Goal: Transaction & Acquisition: Purchase product/service

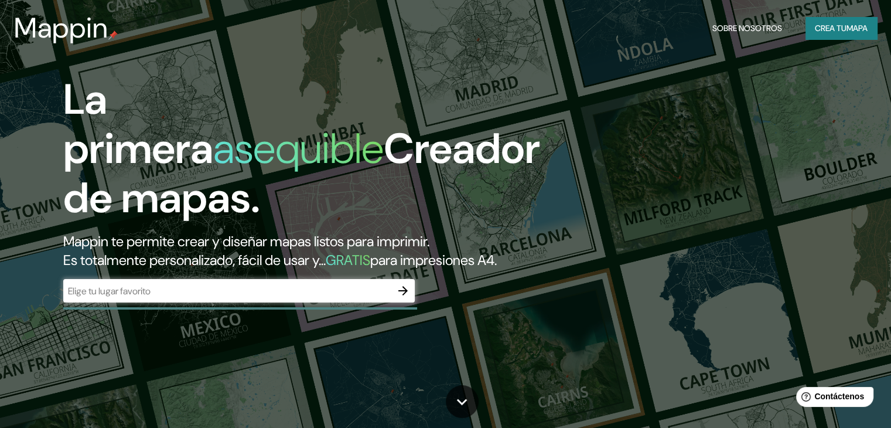
click at [398, 298] on icon "button" at bounding box center [403, 290] width 14 height 14
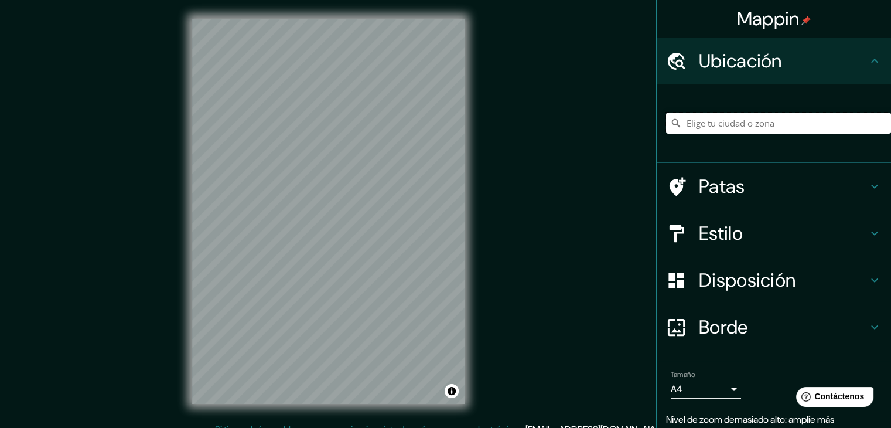
click at [693, 123] on input "Elige tu ciudad o zona" at bounding box center [778, 122] width 225 height 21
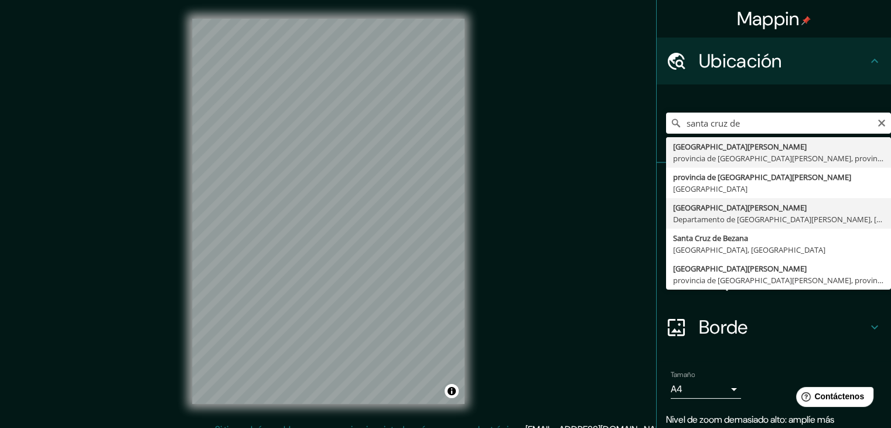
type input "[GEOGRAPHIC_DATA][PERSON_NAME], [GEOGRAPHIC_DATA][PERSON_NAME], [GEOGRAPHIC_DAT…"
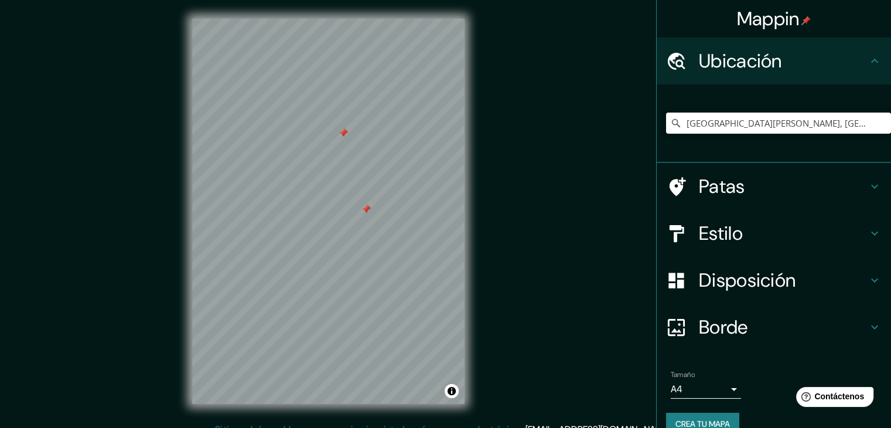
click at [367, 209] on div at bounding box center [365, 208] width 9 height 9
click at [344, 131] on div at bounding box center [343, 132] width 9 height 9
click at [343, 132] on div at bounding box center [343, 132] width 9 height 9
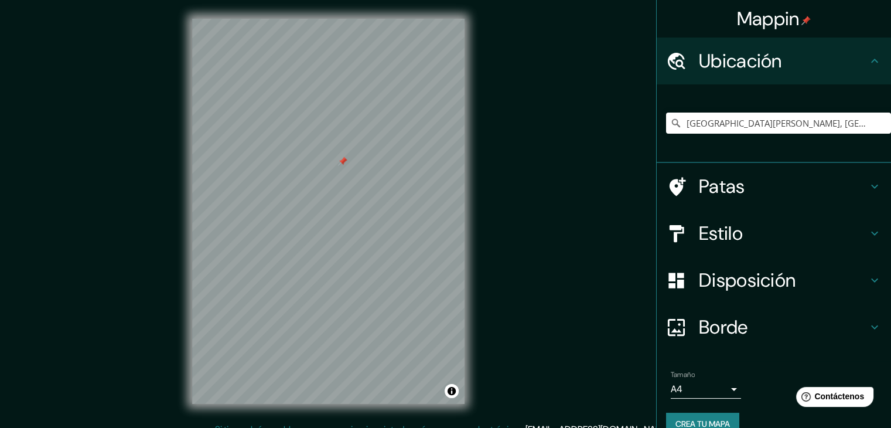
drag, startPoint x: 344, startPoint y: 124, endPoint x: 340, endPoint y: 181, distance: 57.0
click at [340, 166] on div at bounding box center [342, 160] width 9 height 9
click at [391, 92] on div at bounding box center [391, 90] width 9 height 9
drag, startPoint x: 395, startPoint y: 87, endPoint x: 385, endPoint y: 111, distance: 26.0
click at [387, 102] on div at bounding box center [391, 97] width 9 height 9
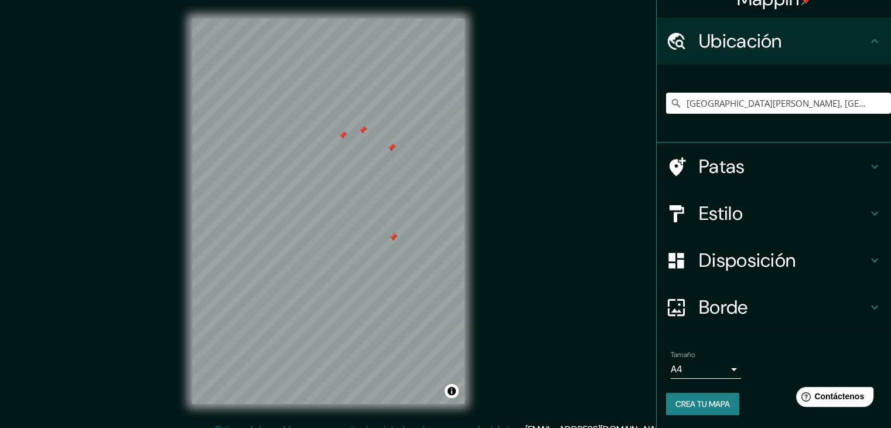
scroll to position [20, 0]
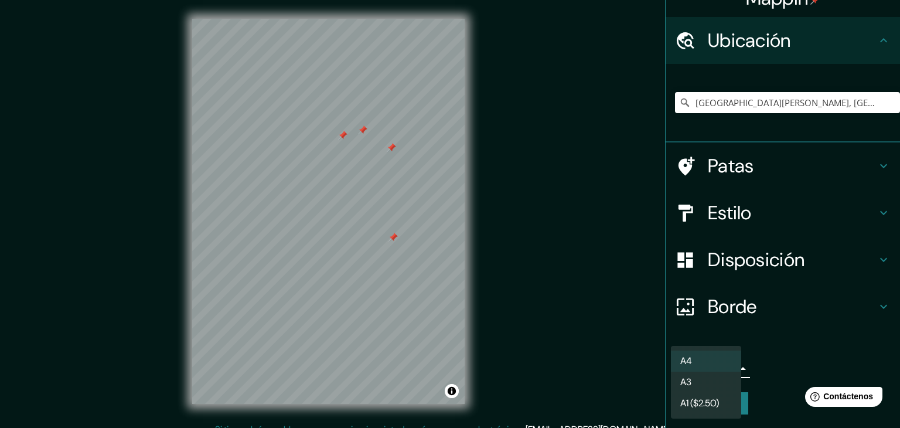
click at [719, 368] on body "Mappin Ubicación Santa Cruz de la Sierra, Departamento de Santa Cruz, Bolivia P…" at bounding box center [450, 214] width 900 height 428
click at [719, 368] on li "A4" at bounding box center [706, 360] width 70 height 21
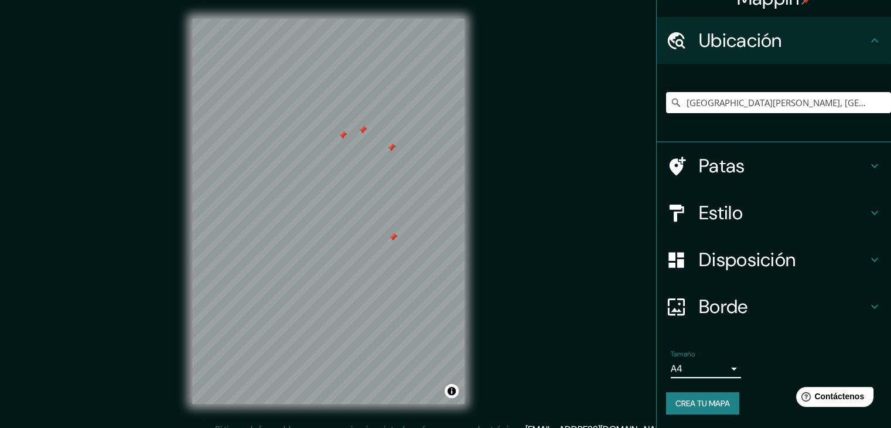
click at [719, 367] on body "Mappin Ubicación Santa Cruz de la Sierra, Departamento de Santa Cruz, Bolivia P…" at bounding box center [445, 214] width 891 height 428
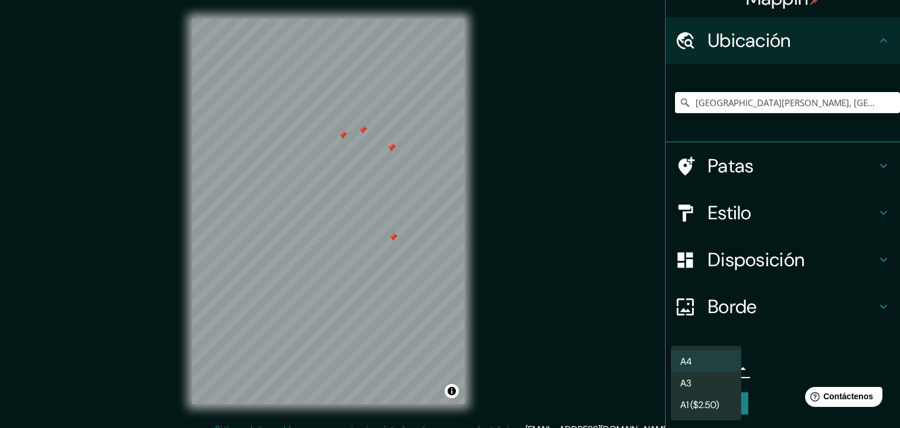
click at [757, 349] on div at bounding box center [450, 214] width 900 height 428
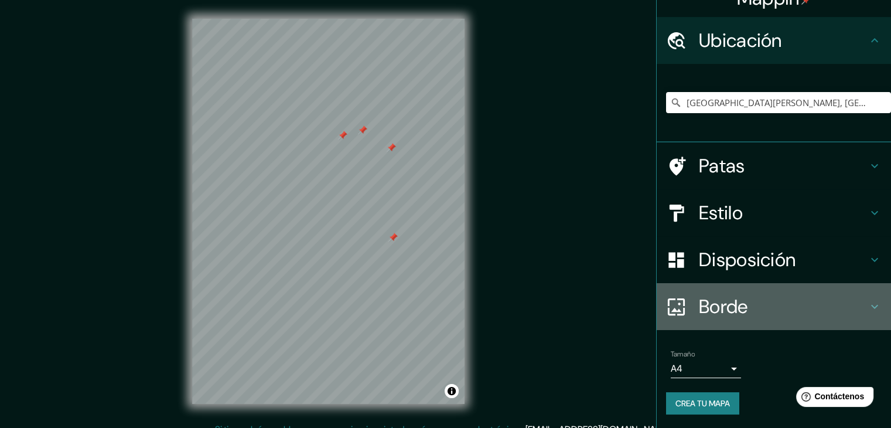
click at [715, 299] on font "Borde" at bounding box center [723, 306] width 49 height 25
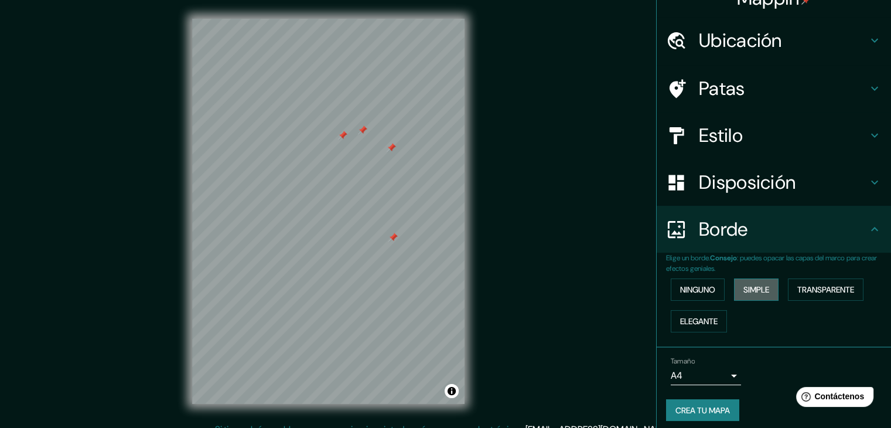
click at [743, 287] on font "Simple" at bounding box center [756, 289] width 26 height 11
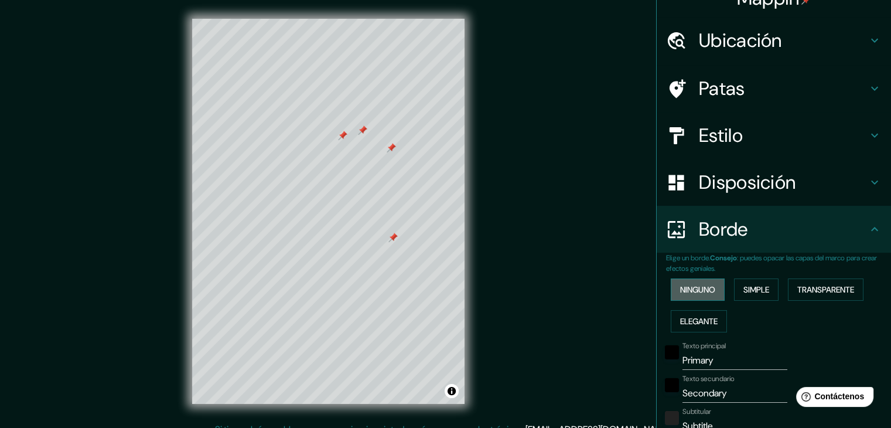
click at [709, 291] on button "Ninguno" at bounding box center [698, 289] width 54 height 22
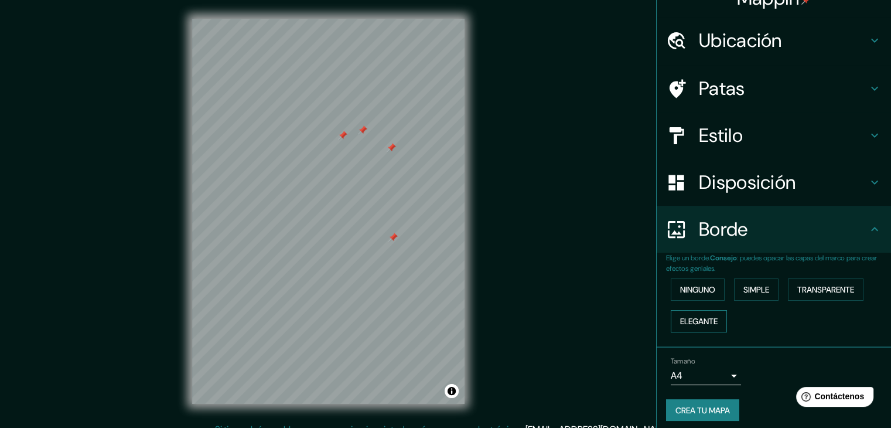
click at [707, 316] on font "Elegante" at bounding box center [698, 321] width 37 height 11
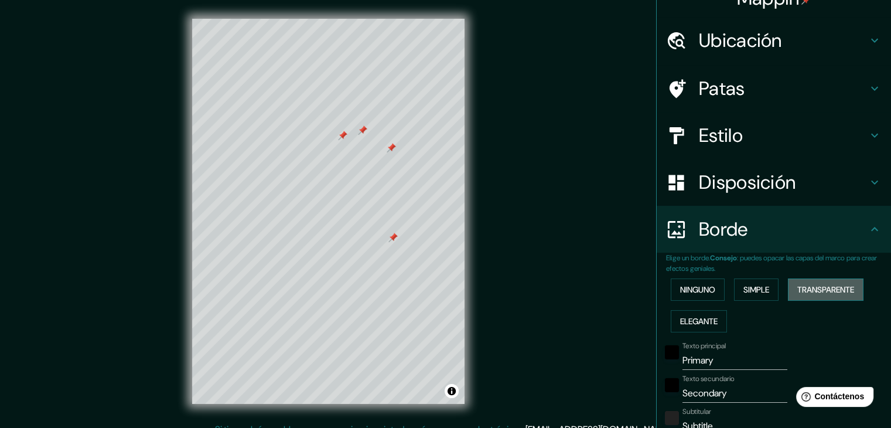
click at [790, 289] on button "Transparente" at bounding box center [826, 289] width 76 height 22
click at [684, 289] on font "Ninguno" at bounding box center [697, 289] width 35 height 11
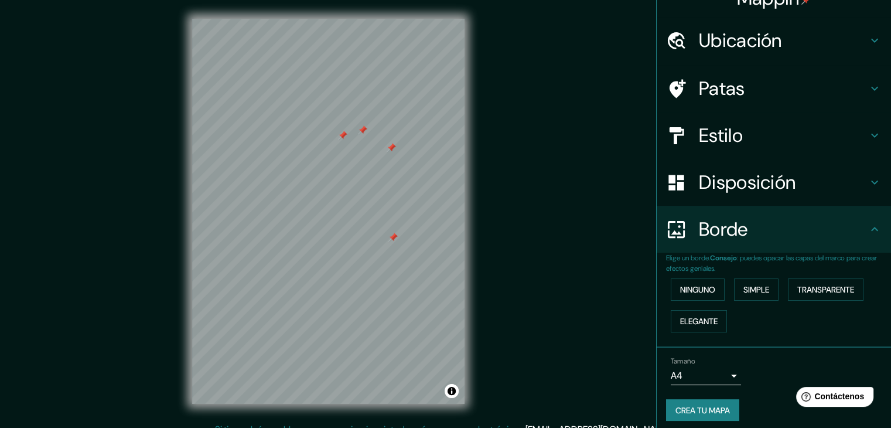
click at [392, 150] on div at bounding box center [391, 147] width 9 height 9
click at [394, 148] on div at bounding box center [396, 145] width 9 height 9
click at [752, 184] on font "Disposición" at bounding box center [747, 182] width 97 height 25
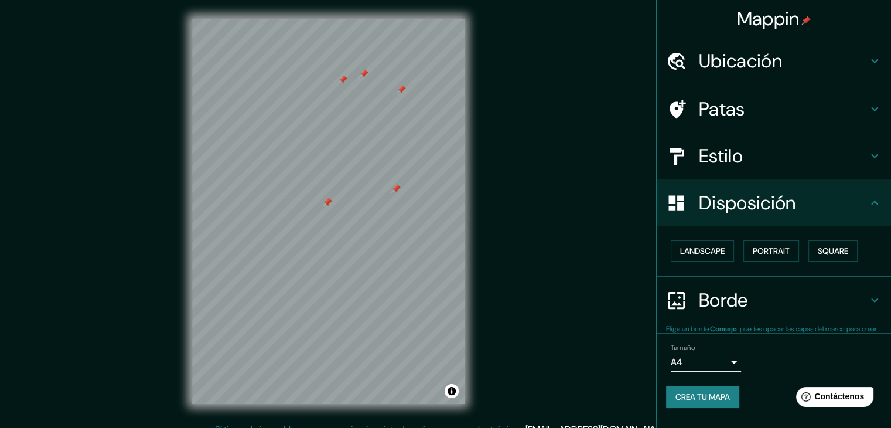
scroll to position [0, 0]
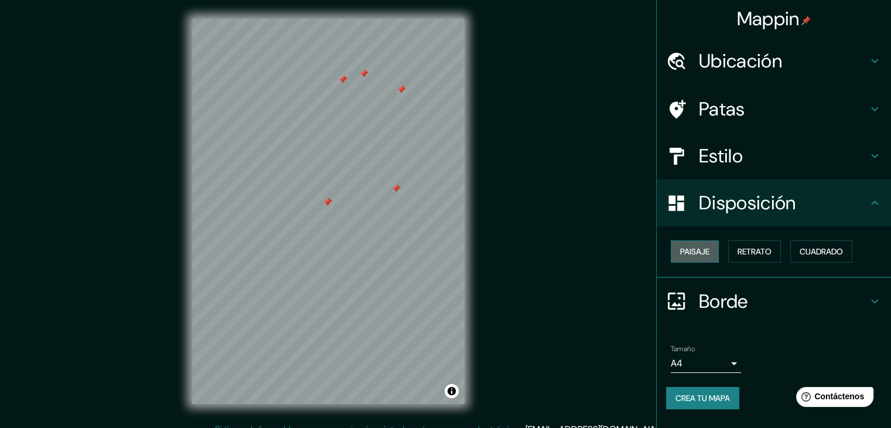
click at [696, 254] on font "Paisaje" at bounding box center [694, 251] width 29 height 11
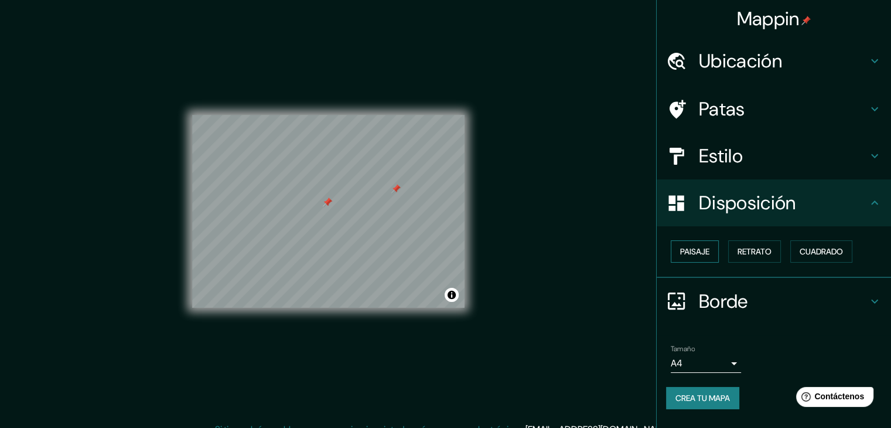
click at [696, 254] on font "Paisaje" at bounding box center [694, 251] width 29 height 11
click at [730, 255] on button "Retrato" at bounding box center [754, 251] width 53 height 22
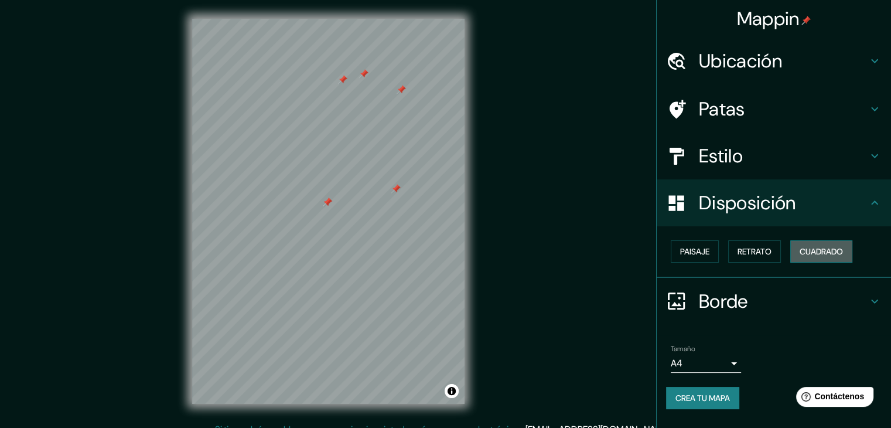
click at [826, 254] on font "Cuadrado" at bounding box center [820, 251] width 43 height 11
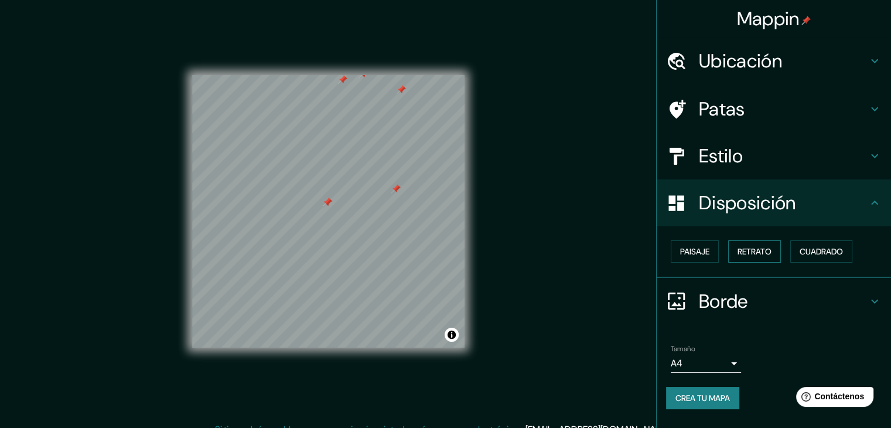
click at [769, 247] on font "Retrato" at bounding box center [754, 251] width 34 height 11
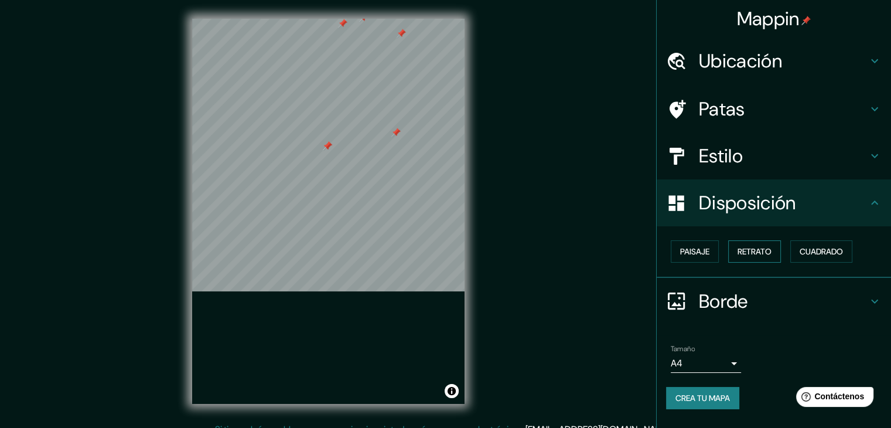
click at [769, 247] on font "Retrato" at bounding box center [754, 251] width 34 height 11
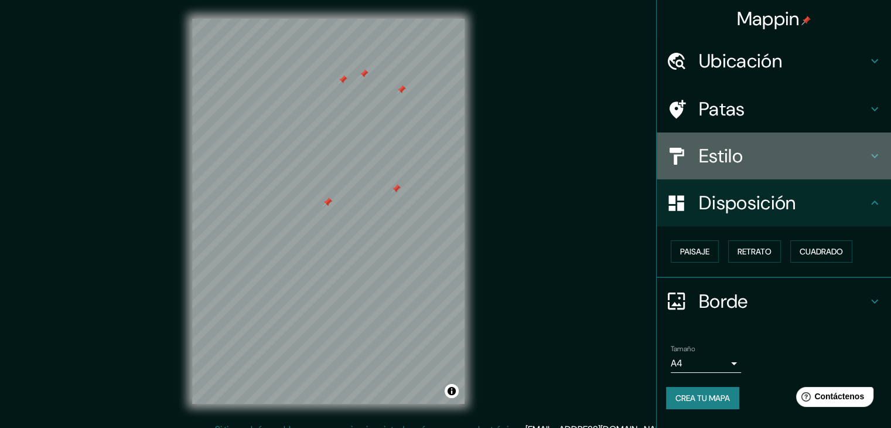
click at [758, 163] on h4 "Estilo" at bounding box center [783, 155] width 169 height 23
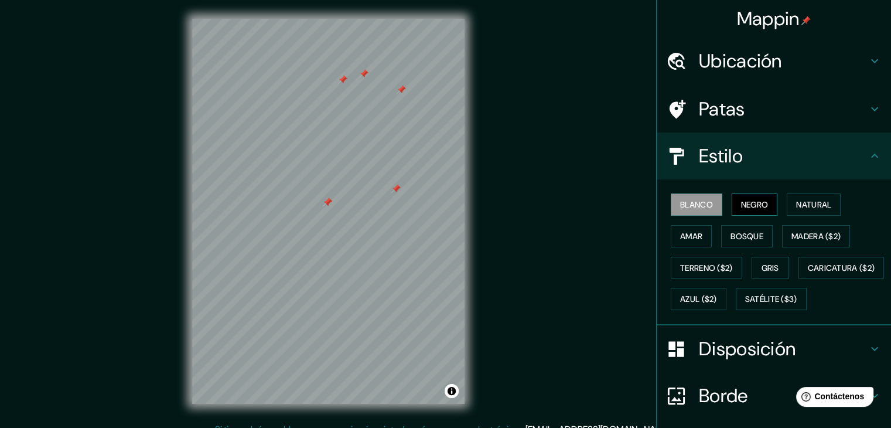
click at [754, 209] on font "Negro" at bounding box center [755, 204] width 28 height 11
click at [691, 200] on font "Blanco" at bounding box center [696, 204] width 33 height 11
click at [797, 204] on font "Natural" at bounding box center [813, 204] width 35 height 11
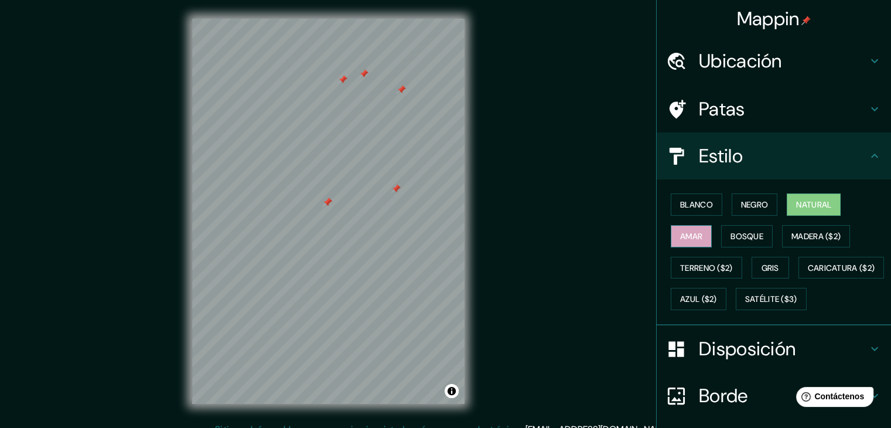
click at [691, 241] on font "Amar" at bounding box center [691, 235] width 22 height 15
click at [722, 240] on button "Bosque" at bounding box center [747, 236] width 52 height 22
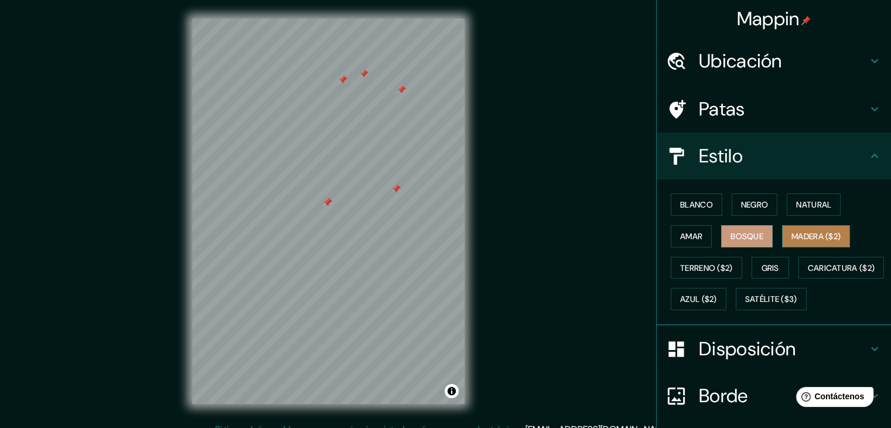
click at [799, 237] on font "Madera ($2)" at bounding box center [815, 236] width 49 height 11
click at [764, 265] on font "Gris" at bounding box center [770, 267] width 18 height 11
click at [794, 191] on div "Blanco Negro Natural Amar Bosque Madera ($2) Terreno ($2) Gris Caricatura ($2) …" at bounding box center [778, 252] width 225 height 126
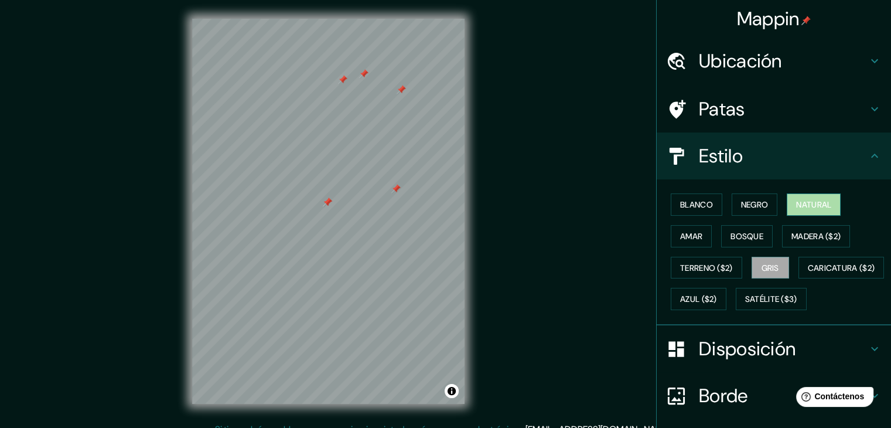
click at [795, 195] on button "Natural" at bounding box center [814, 204] width 54 height 22
click at [867, 105] on icon at bounding box center [874, 109] width 14 height 14
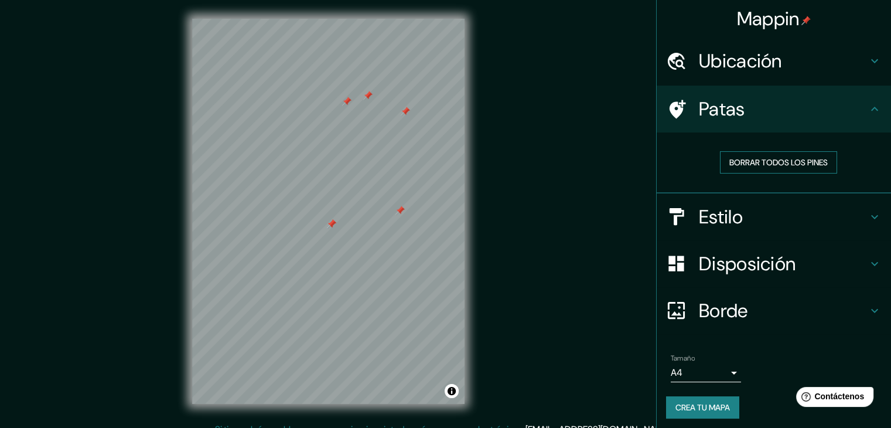
click at [780, 161] on font "Borrar todos los pines" at bounding box center [778, 162] width 98 height 11
click at [867, 56] on icon at bounding box center [874, 61] width 14 height 14
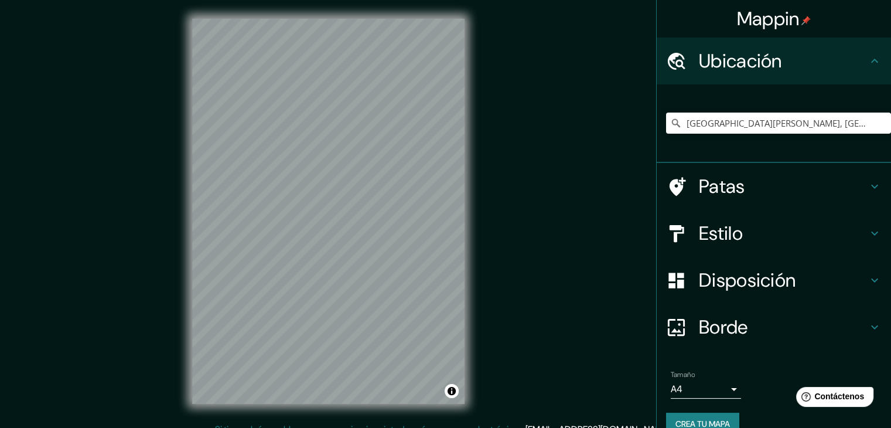
click at [867, 57] on icon at bounding box center [874, 61] width 14 height 14
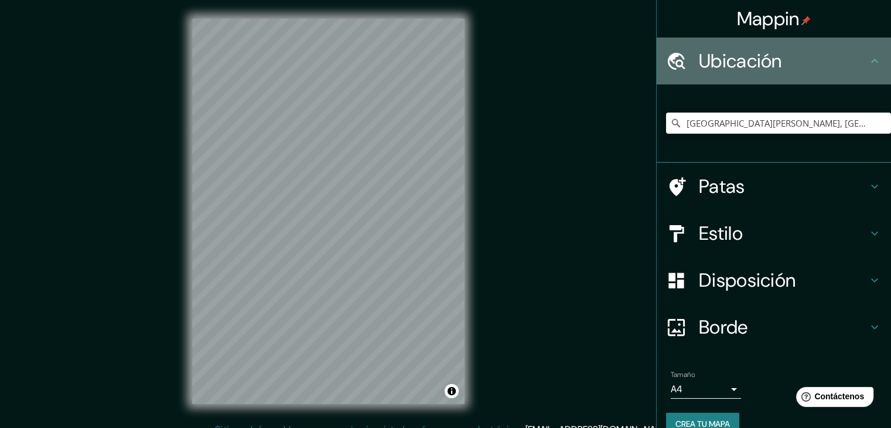
click at [870, 65] on icon at bounding box center [874, 61] width 14 height 14
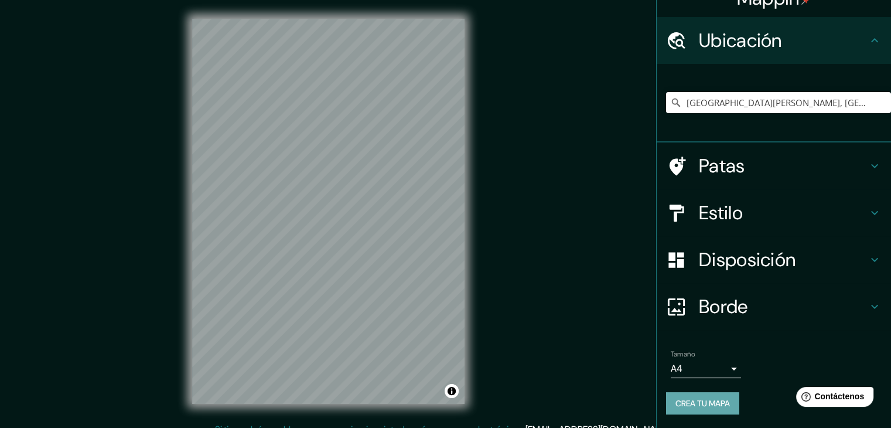
click at [688, 400] on font "Crea tu mapa" at bounding box center [702, 403] width 54 height 11
click at [694, 399] on font "Crea tu mapa" at bounding box center [702, 403] width 54 height 11
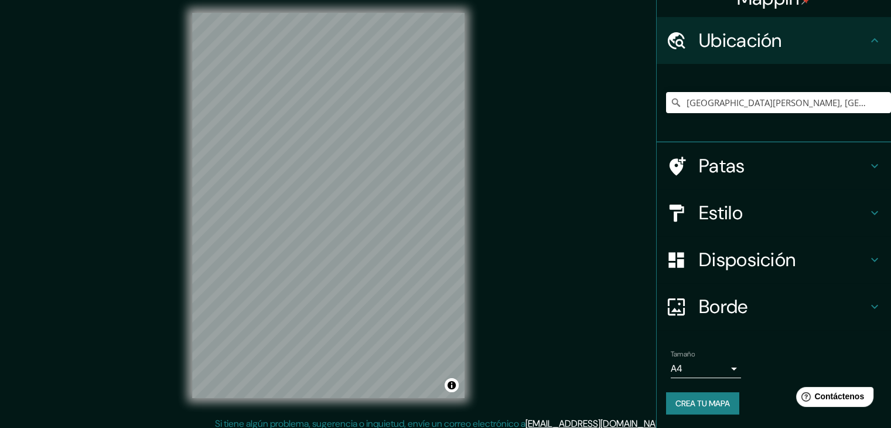
scroll to position [13, 0]
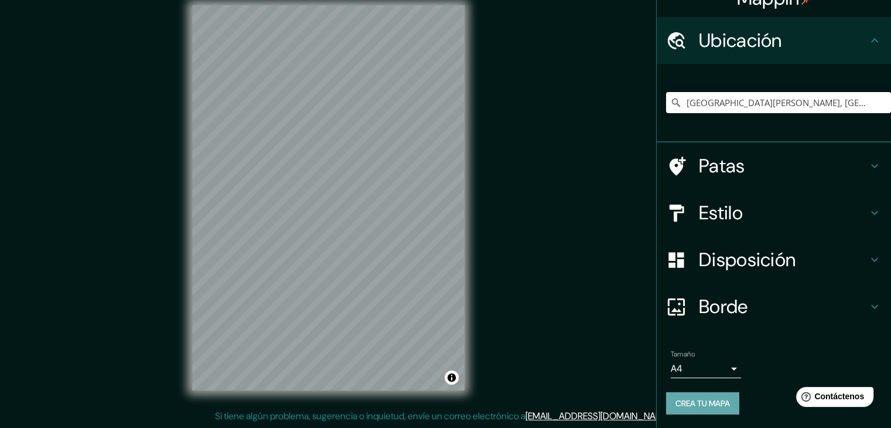
click at [699, 407] on font "Crea tu mapa" at bounding box center [702, 403] width 54 height 11
click at [679, 398] on font "Crea tu mapa" at bounding box center [702, 403] width 54 height 11
click at [453, 375] on button "Activar o desactivar atribución" at bounding box center [452, 377] width 14 height 14
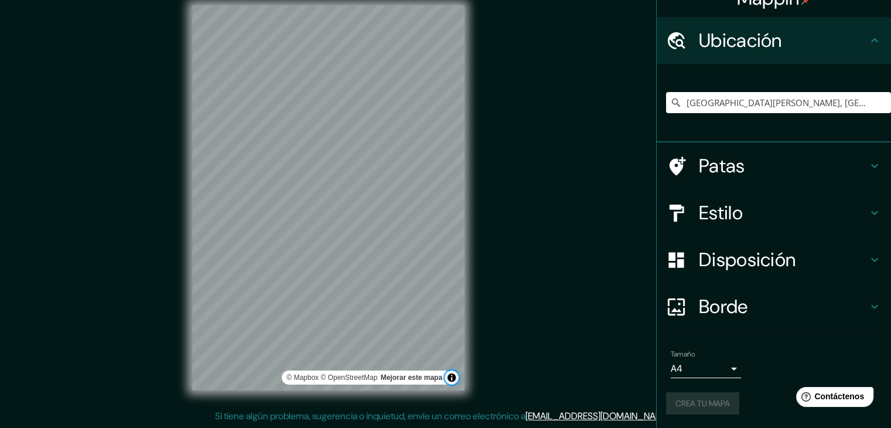
click at [451, 375] on button "Activar o desactivar atribución" at bounding box center [452, 377] width 14 height 14
click at [450, 375] on button "Activar o desactivar atribución" at bounding box center [452, 377] width 14 height 14
click at [421, 373] on font "Mejorar este mapa" at bounding box center [411, 377] width 61 height 8
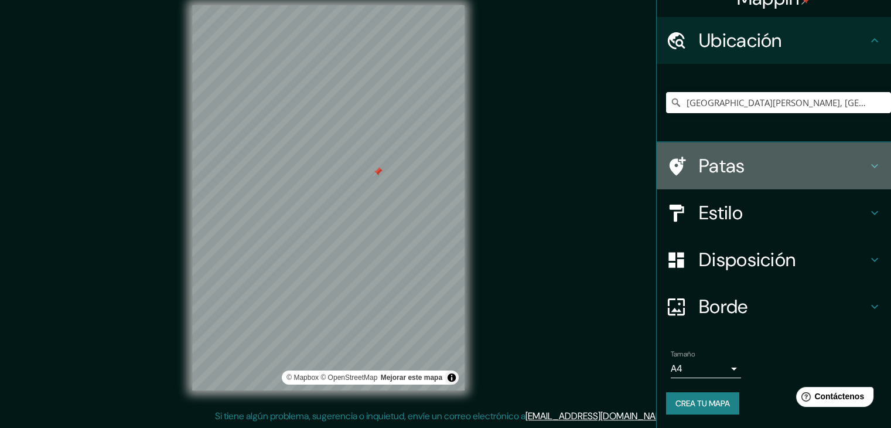
click at [822, 163] on h4 "Patas" at bounding box center [783, 165] width 169 height 23
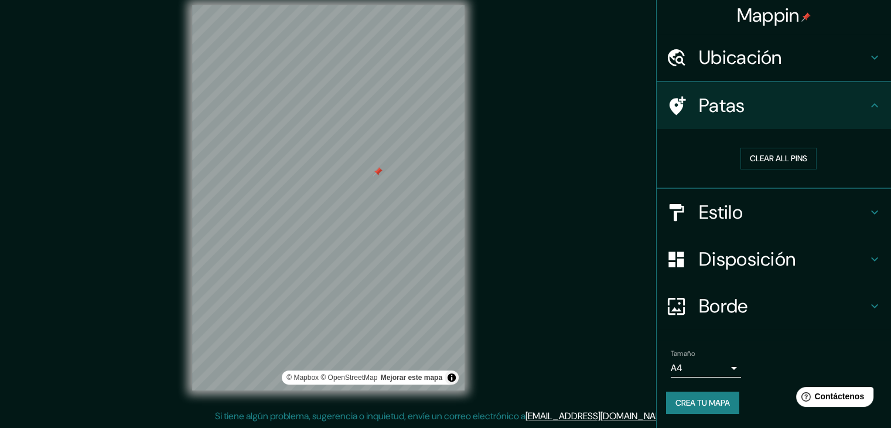
scroll to position [2, 0]
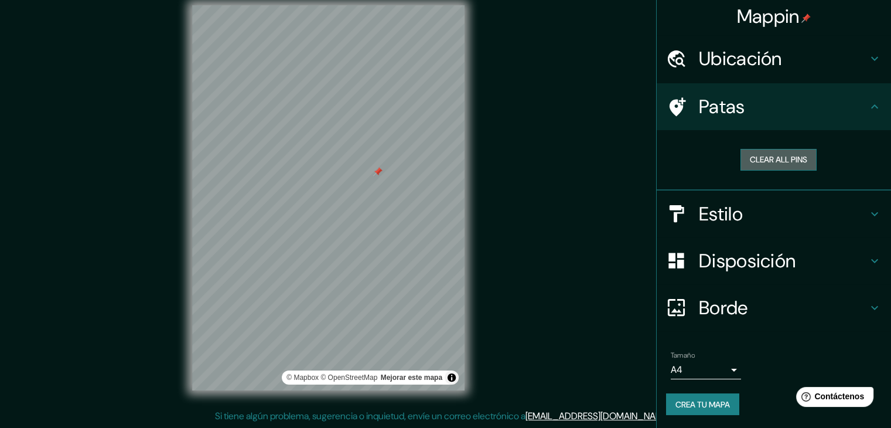
click at [798, 160] on button "Clear all pins" at bounding box center [778, 160] width 76 height 22
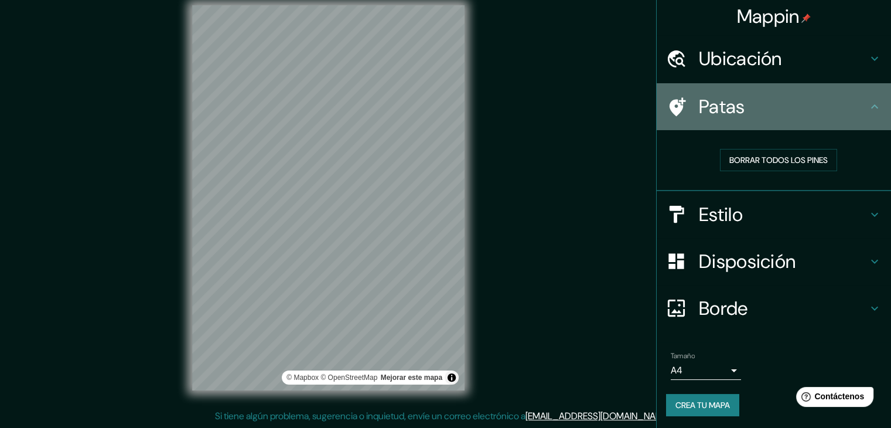
click at [843, 120] on div "Patas" at bounding box center [774, 106] width 234 height 47
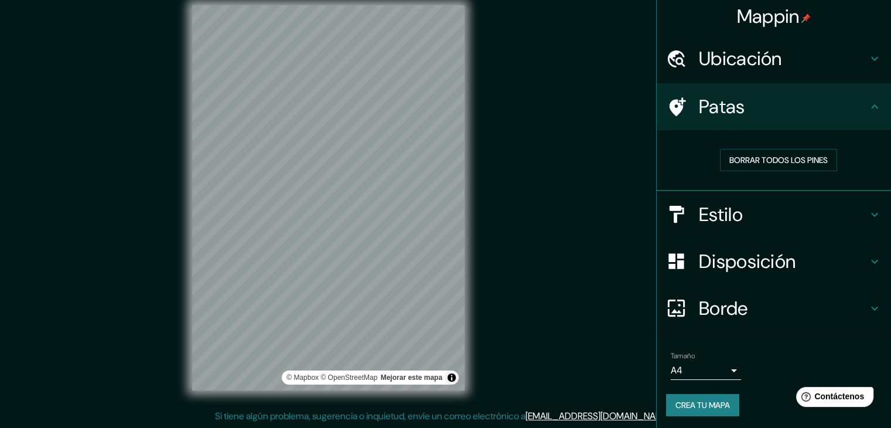
scroll to position [3, 0]
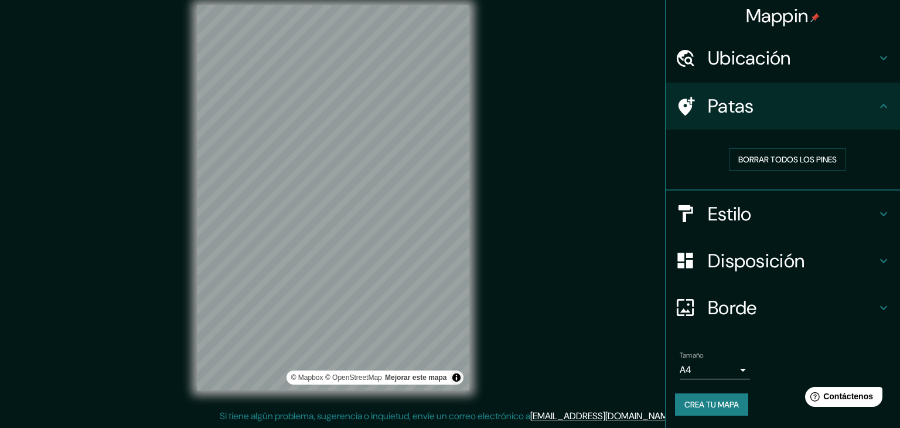
click at [711, 362] on body "Mappin Ubicación Santa Cruz de la Sierra, Departamento de Santa Cruz, Bolivia P…" at bounding box center [450, 201] width 900 height 428
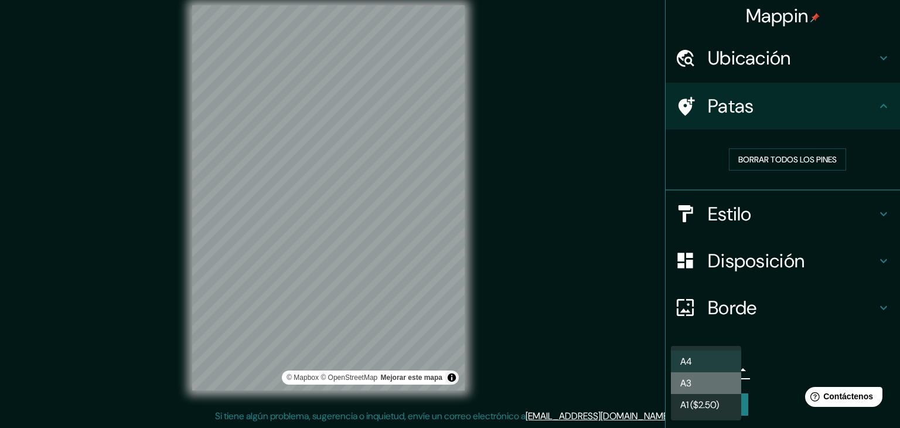
click at [696, 389] on li "A3" at bounding box center [706, 383] width 70 height 22
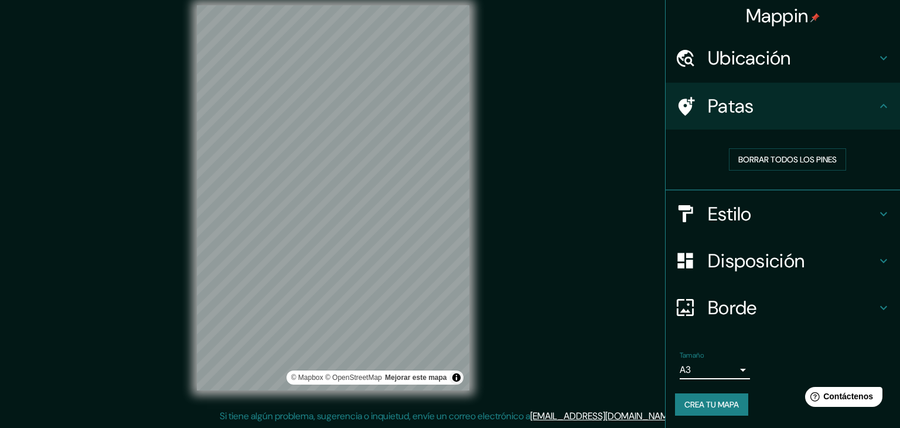
click at [719, 368] on body "Mappin Ubicación Santa Cruz de la Sierra, Departamento de Santa Cruz, Bolivia P…" at bounding box center [450, 201] width 900 height 428
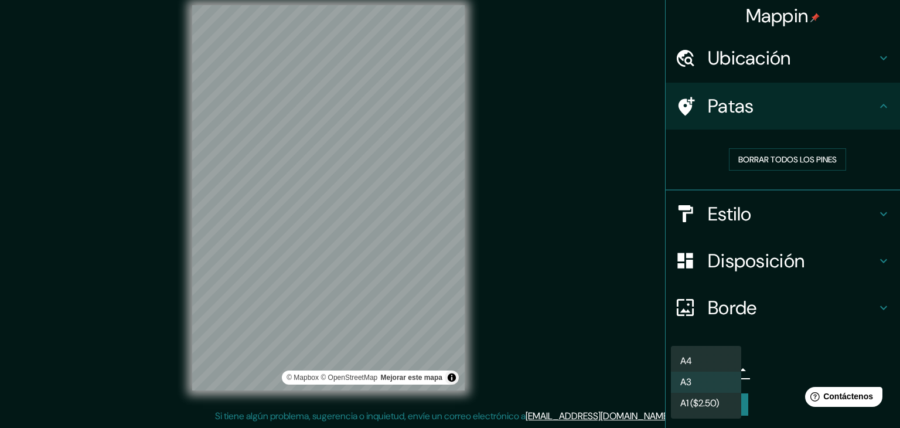
click at [715, 361] on li "A4" at bounding box center [706, 360] width 70 height 21
type input "single"
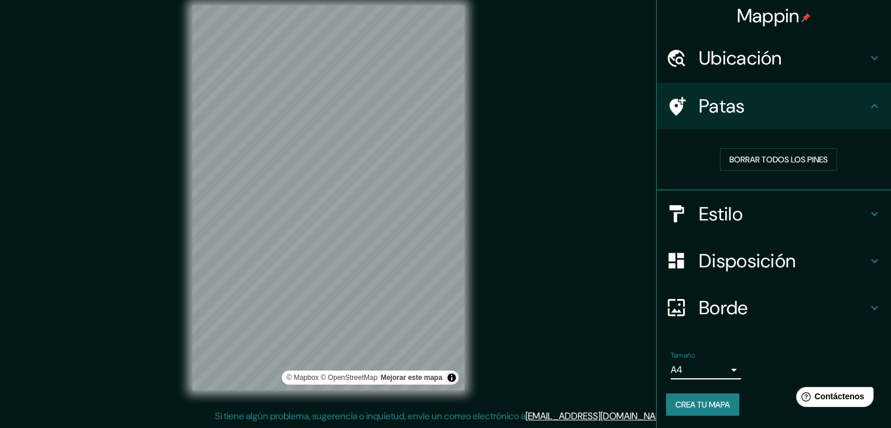
click at [700, 399] on font "Crea tu mapa" at bounding box center [702, 404] width 54 height 11
click at [457, 377] on button "Activar o desactivar atribución" at bounding box center [452, 377] width 14 height 14
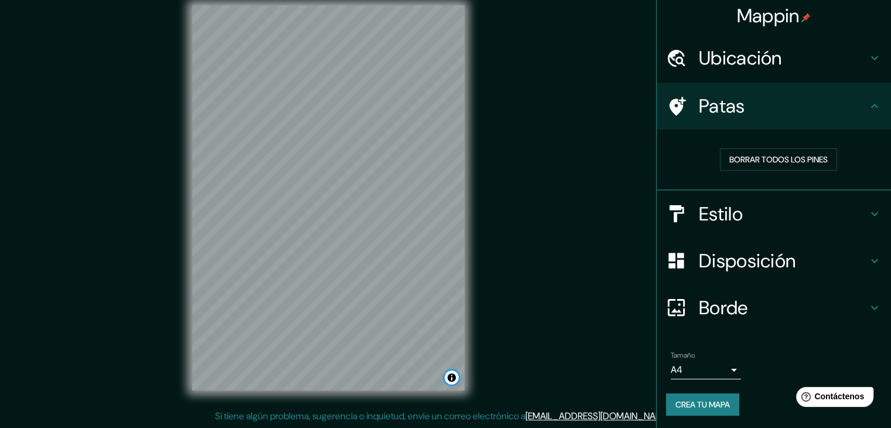
scroll to position [0, 0]
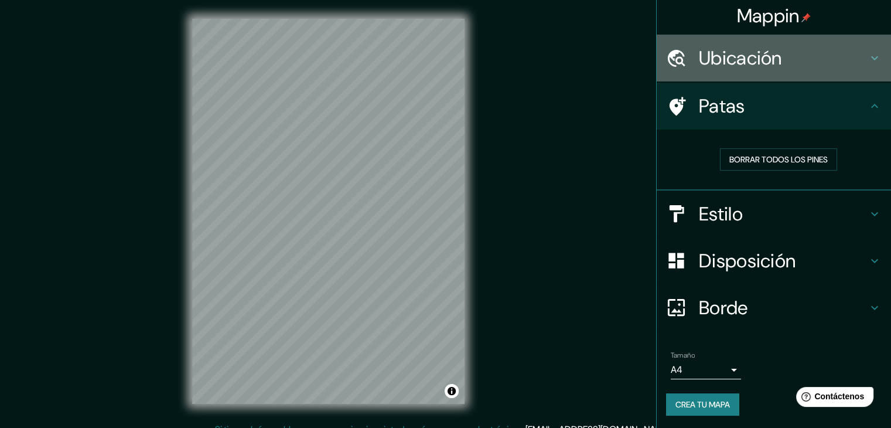
click at [718, 66] on font "Ubicación" at bounding box center [740, 58] width 83 height 25
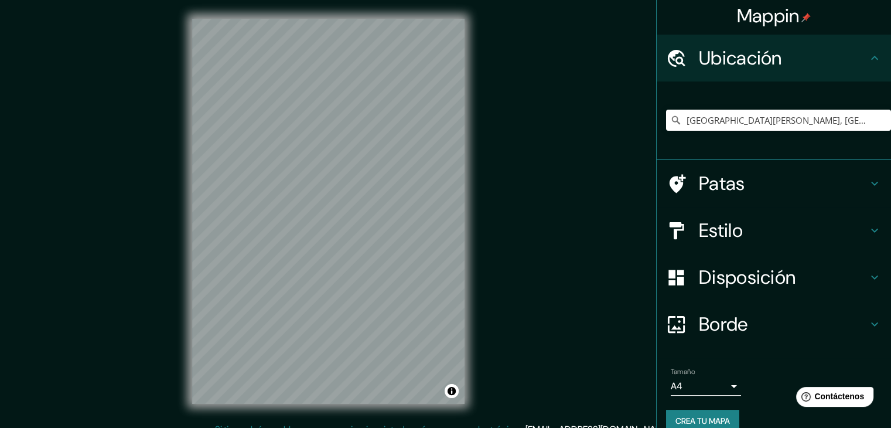
drag, startPoint x: 716, startPoint y: 69, endPoint x: 705, endPoint y: 73, distance: 12.1
click at [707, 71] on div "Ubicación" at bounding box center [774, 58] width 234 height 47
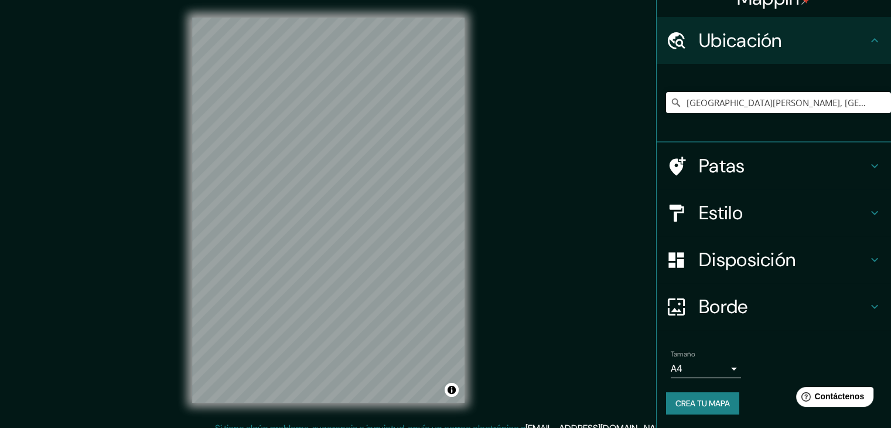
scroll to position [13, 0]
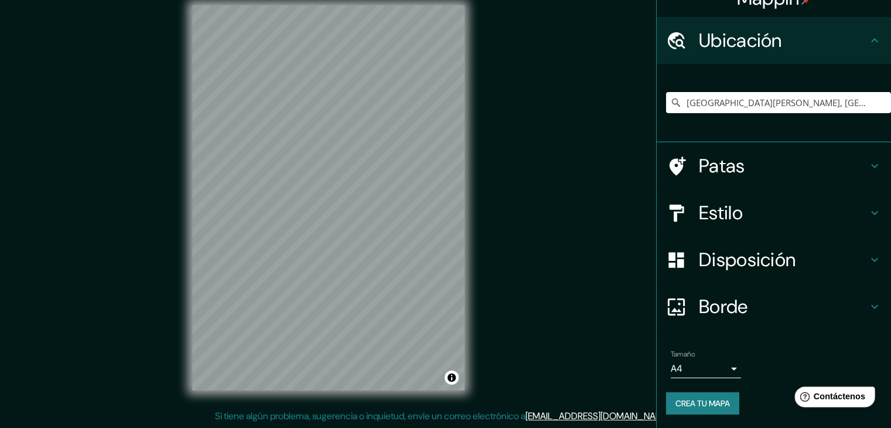
click at [810, 394] on icon "Help" at bounding box center [805, 397] width 10 height 10
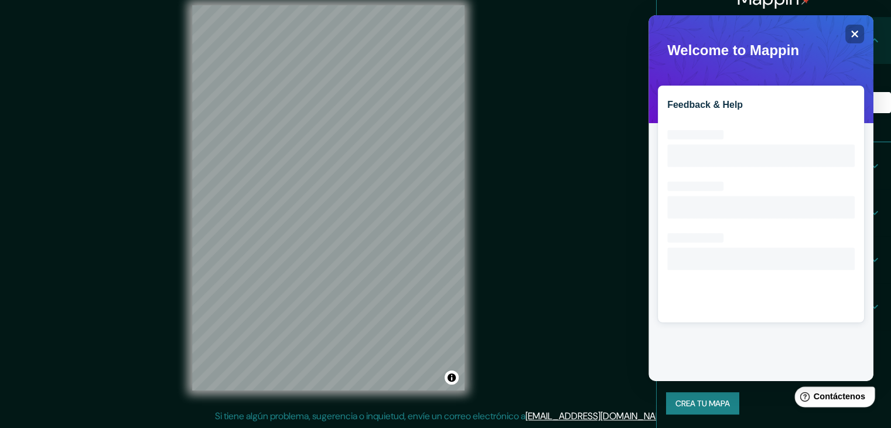
scroll to position [0, 0]
click at [846, 36] on div "Close" at bounding box center [854, 34] width 19 height 19
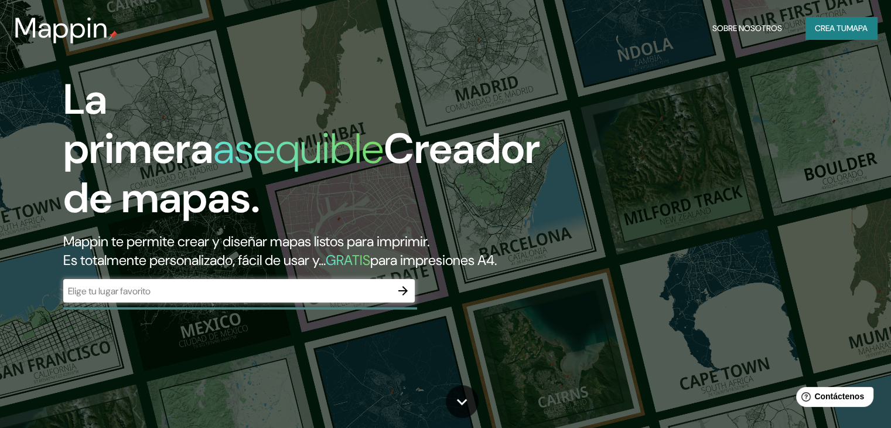
click at [396, 298] on icon "button" at bounding box center [403, 290] width 14 height 14
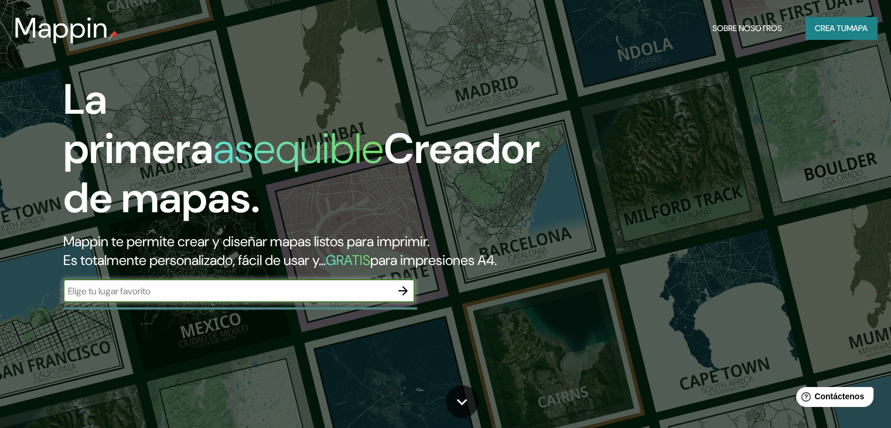
click at [815, 25] on font "Crea tu" at bounding box center [831, 28] width 32 height 11
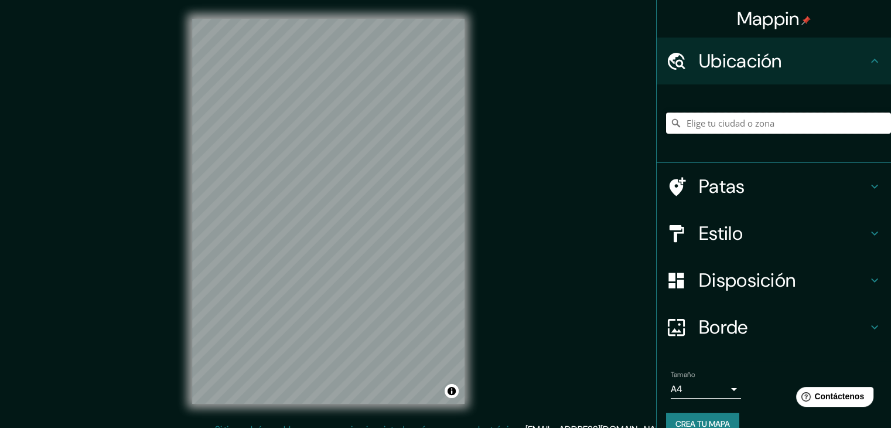
click at [733, 118] on input "Elige tu ciudad o zona" at bounding box center [778, 122] width 225 height 21
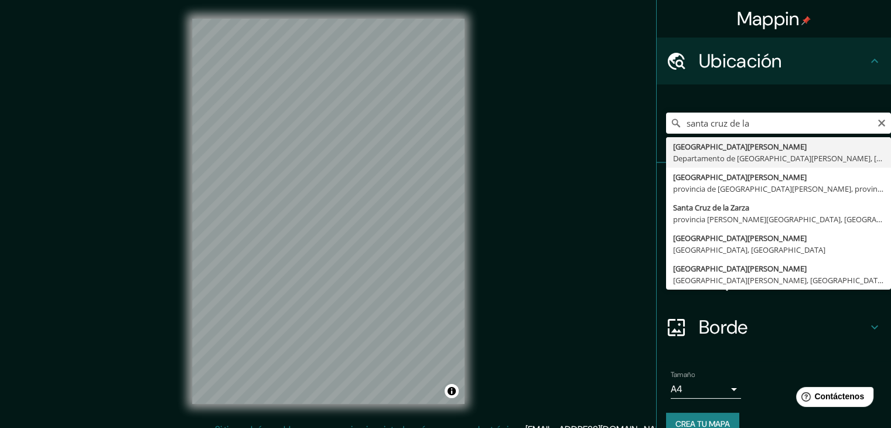
type input "[GEOGRAPHIC_DATA][PERSON_NAME], [GEOGRAPHIC_DATA][PERSON_NAME], [GEOGRAPHIC_DAT…"
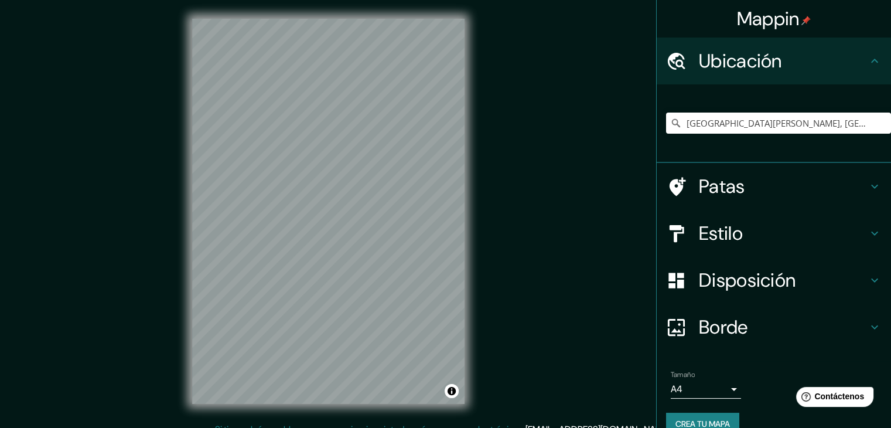
click at [787, 233] on h4 "Estilo" at bounding box center [783, 232] width 169 height 23
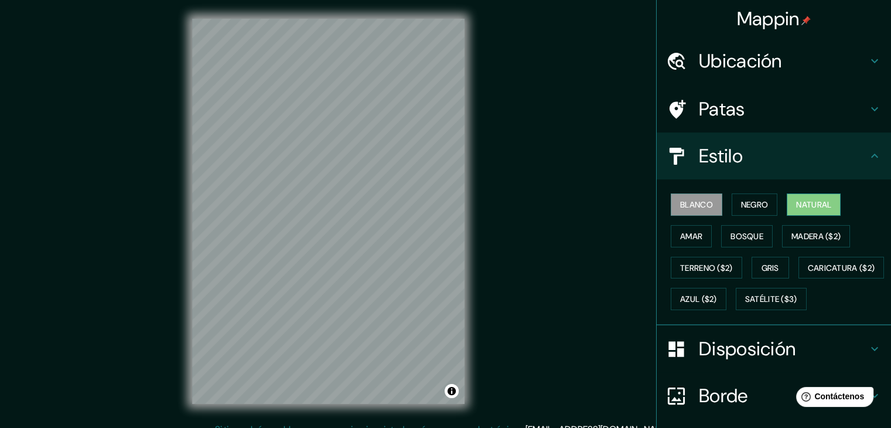
click at [815, 209] on font "Natural" at bounding box center [813, 204] width 35 height 15
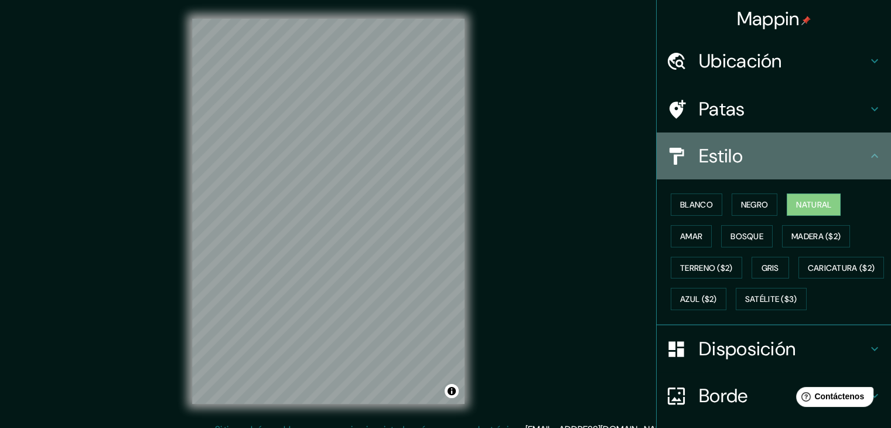
click at [836, 166] on h4 "Estilo" at bounding box center [783, 155] width 169 height 23
click at [870, 155] on icon at bounding box center [874, 156] width 14 height 14
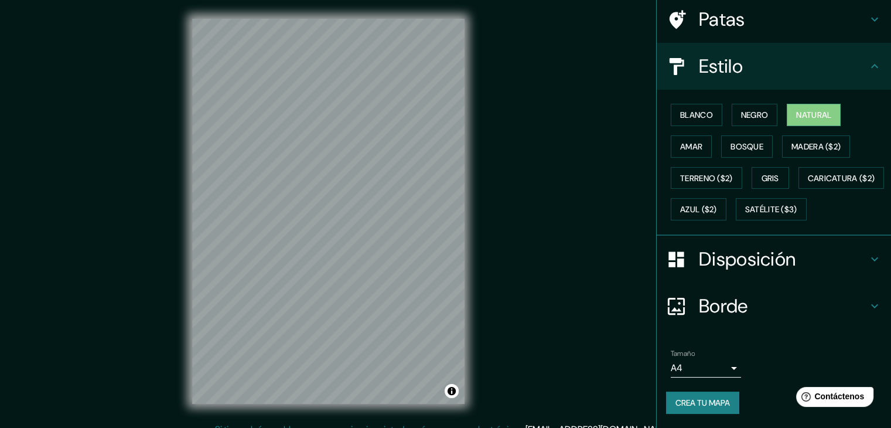
click at [845, 254] on h4 "Disposición" at bounding box center [783, 258] width 169 height 23
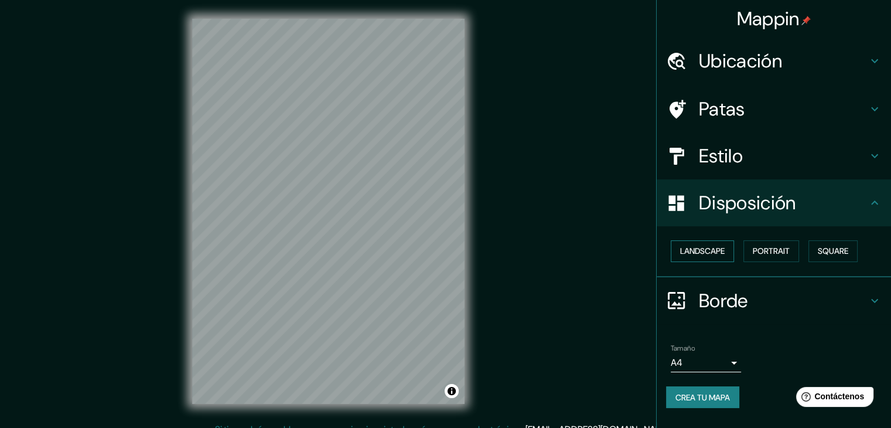
click at [713, 248] on button "Landscape" at bounding box center [702, 251] width 63 height 22
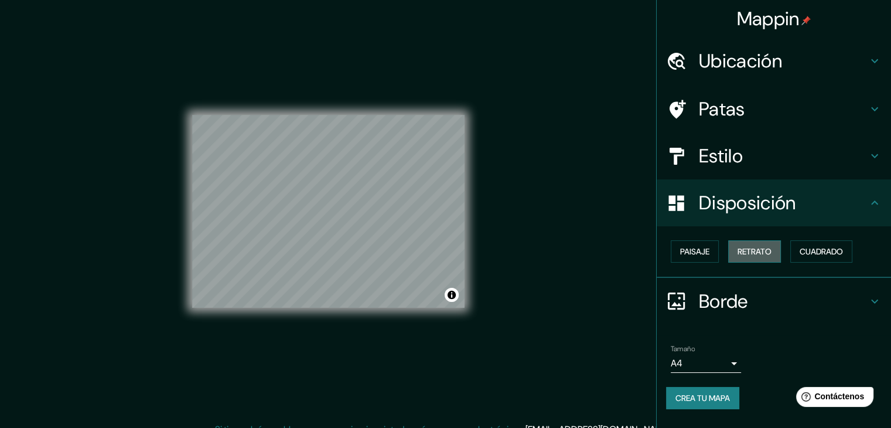
click at [748, 248] on font "Retrato" at bounding box center [754, 251] width 34 height 11
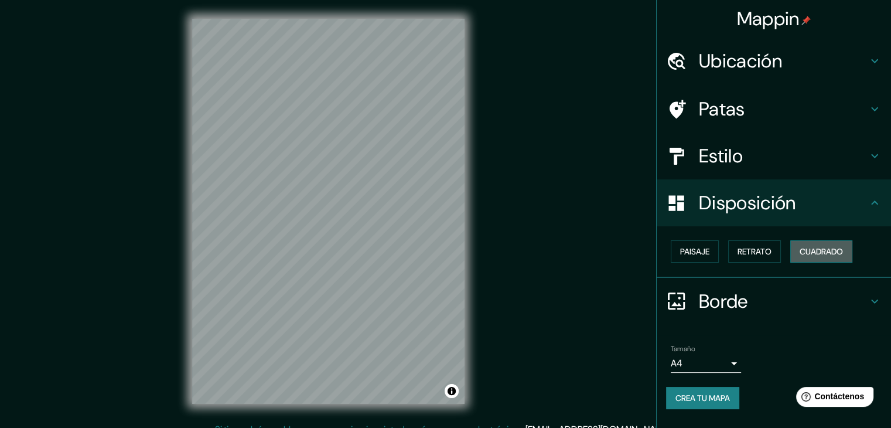
click at [838, 254] on font "Cuadrado" at bounding box center [820, 251] width 43 height 11
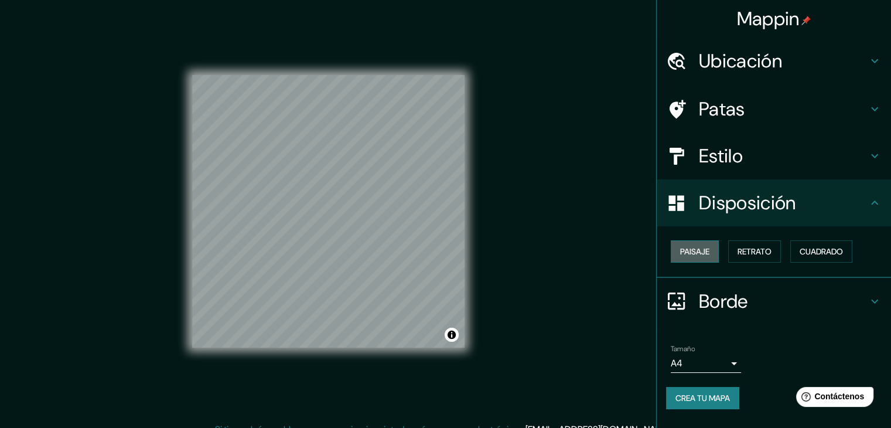
click at [692, 241] on button "Paisaje" at bounding box center [695, 251] width 48 height 22
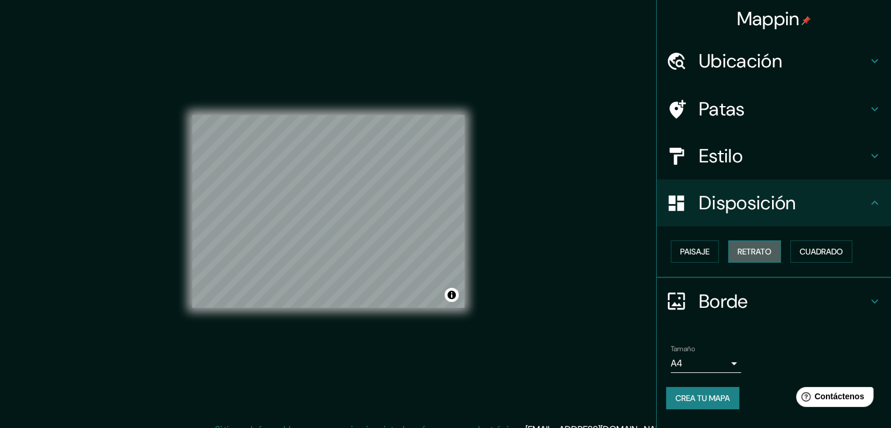
click at [750, 242] on button "Retrato" at bounding box center [754, 251] width 53 height 22
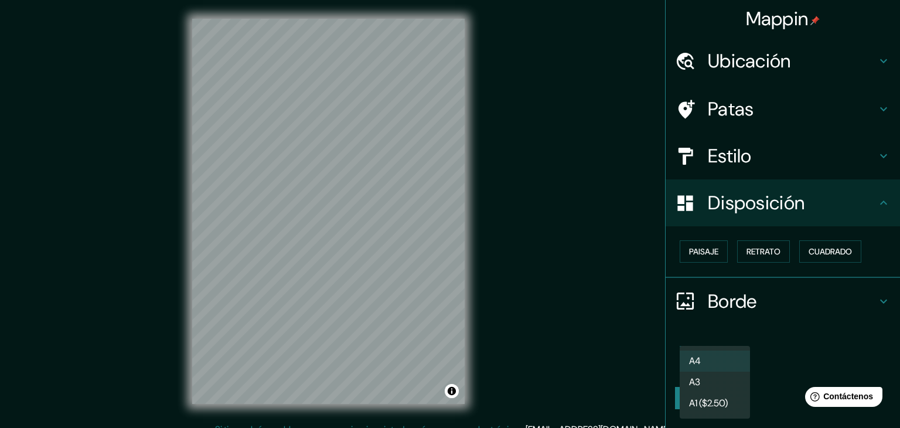
click at [734, 358] on body "Mappin Ubicación Santa Cruz de la Sierra, Departamento de Santa Cruz, Bolivia P…" at bounding box center [450, 214] width 900 height 428
click at [717, 366] on li "A4" at bounding box center [714, 361] width 70 height 22
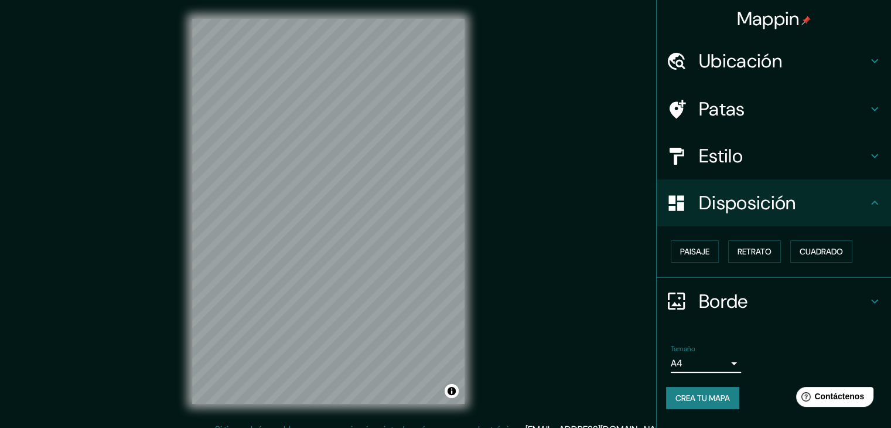
click at [753, 300] on h4 "Borde" at bounding box center [783, 300] width 169 height 23
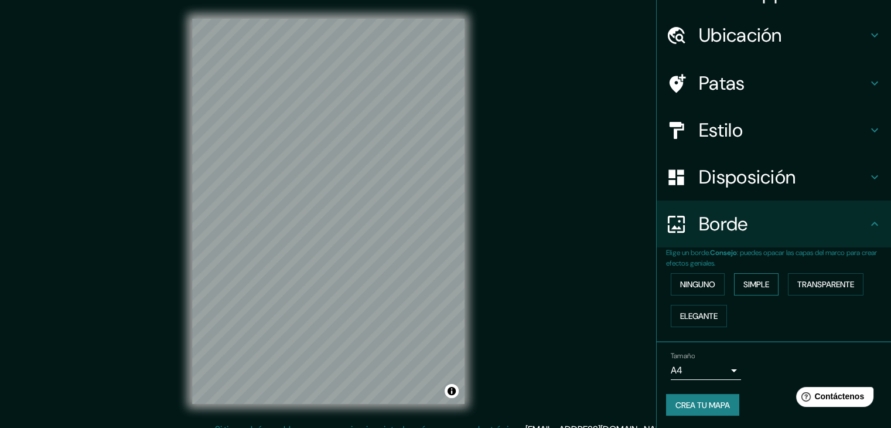
scroll to position [26, 0]
click at [697, 284] on font "Ninguno" at bounding box center [697, 283] width 35 height 11
click at [745, 283] on font "Simple" at bounding box center [756, 283] width 26 height 11
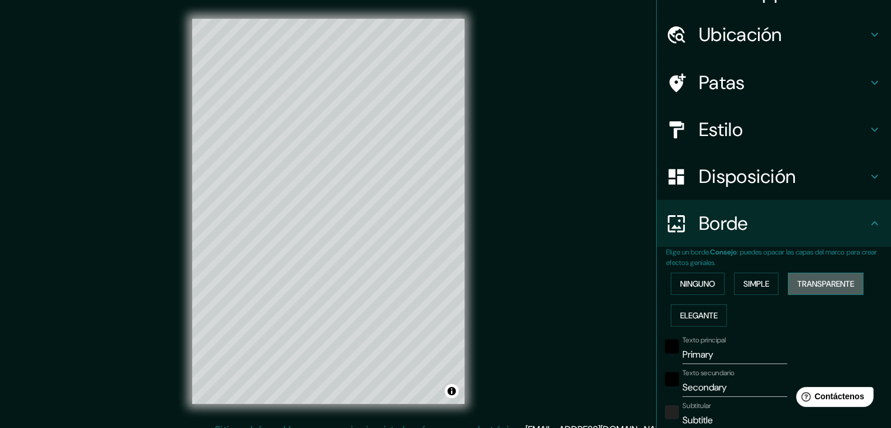
click at [790, 286] on button "Transparente" at bounding box center [826, 283] width 76 height 22
click at [684, 322] on button "Elegante" at bounding box center [699, 315] width 56 height 22
click at [691, 282] on font "Ninguno" at bounding box center [697, 283] width 35 height 11
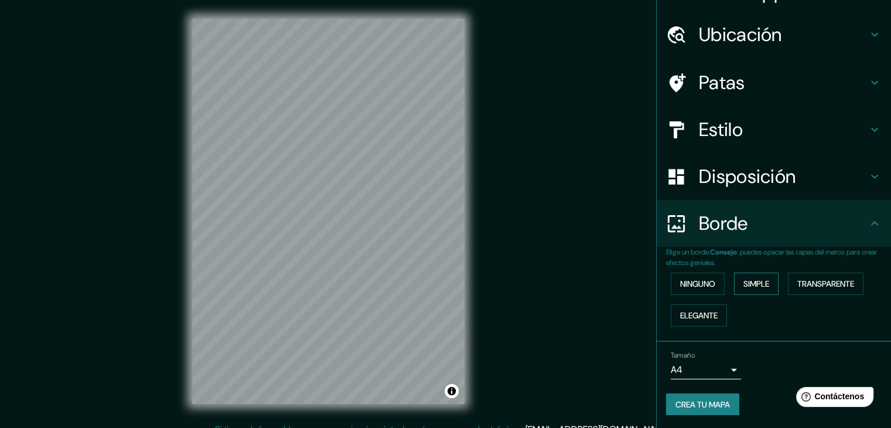
click at [761, 278] on font "Simple" at bounding box center [756, 283] width 26 height 11
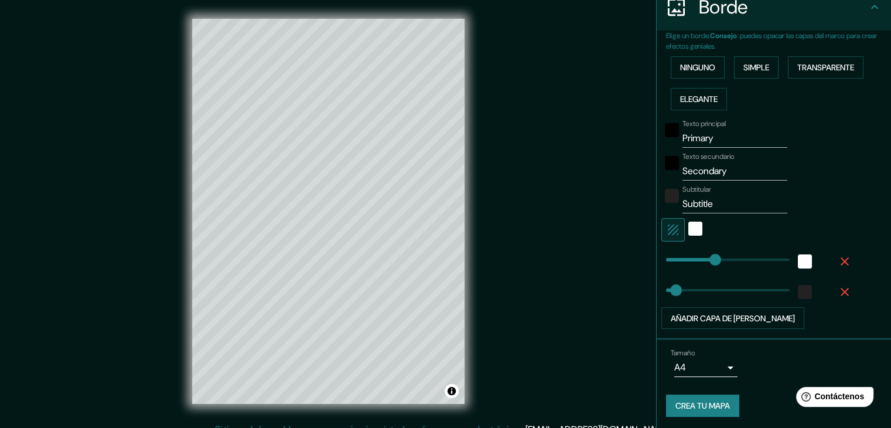
scroll to position [244, 0]
type input "465"
drag, startPoint x: 715, startPoint y: 258, endPoint x: 785, endPoint y: 271, distance: 71.4
type input "37"
type input "0"
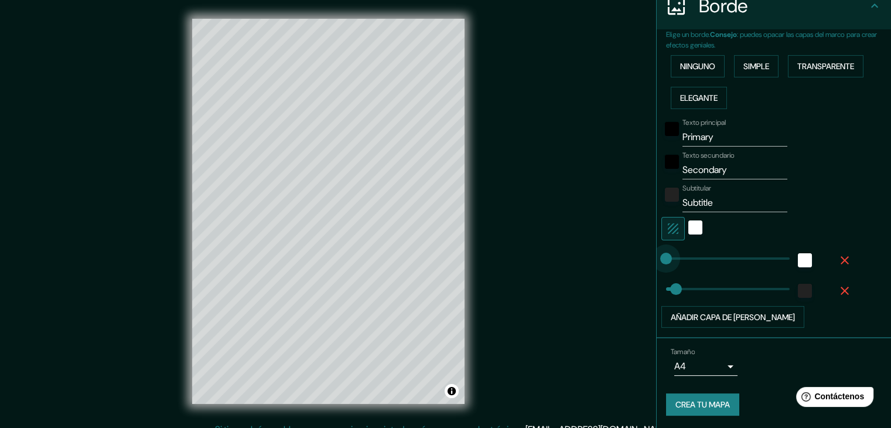
drag, startPoint x: 777, startPoint y: 266, endPoint x: 628, endPoint y: 256, distance: 148.6
type input "37"
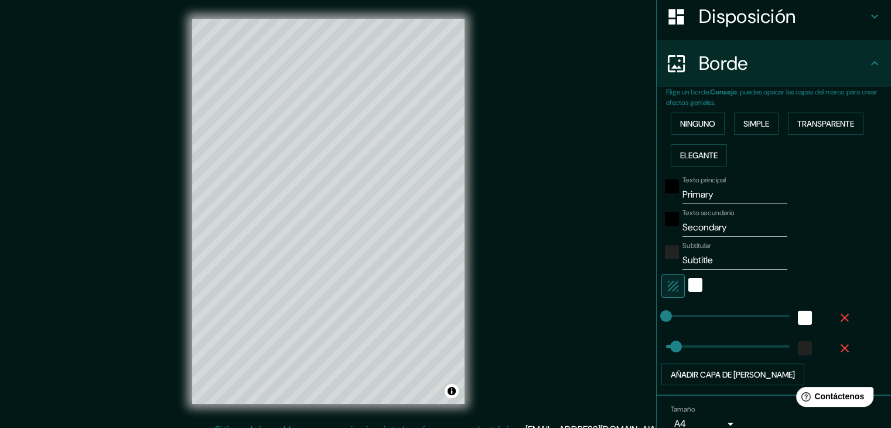
scroll to position [185, 0]
click at [679, 132] on button "Ninguno" at bounding box center [698, 125] width 54 height 22
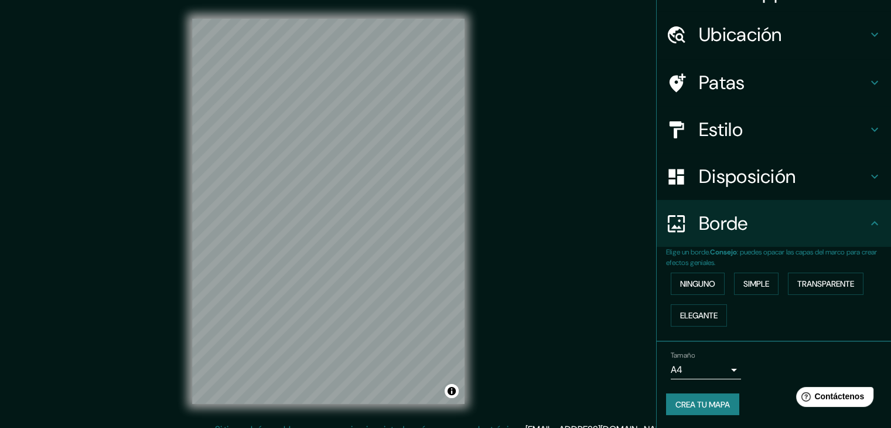
click at [735, 179] on font "Disposición" at bounding box center [747, 176] width 97 height 25
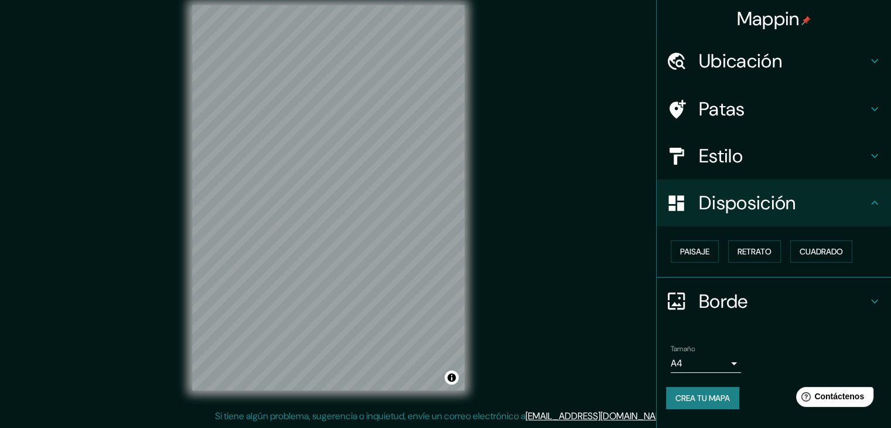
scroll to position [0, 0]
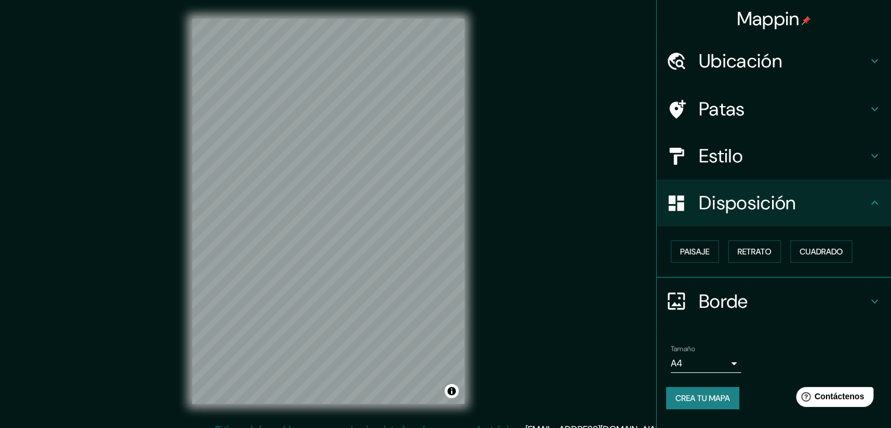
click at [772, 206] on font "Disposición" at bounding box center [747, 202] width 97 height 25
click at [756, 153] on h4 "Estilo" at bounding box center [783, 155] width 169 height 23
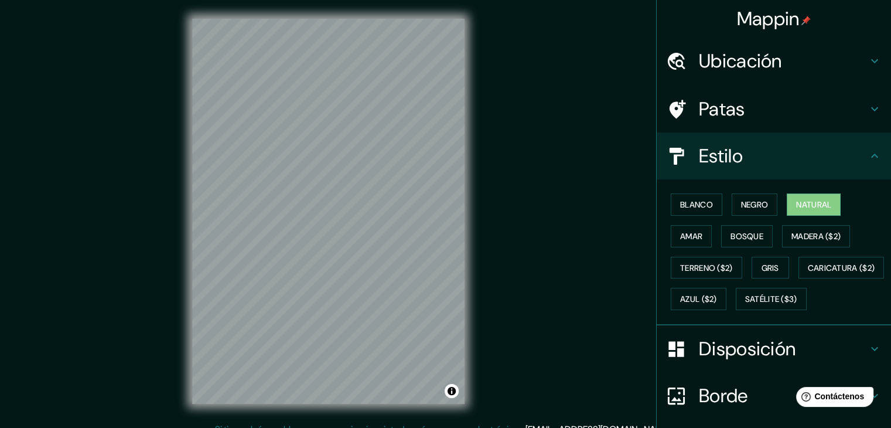
click at [867, 155] on icon at bounding box center [874, 156] width 14 height 14
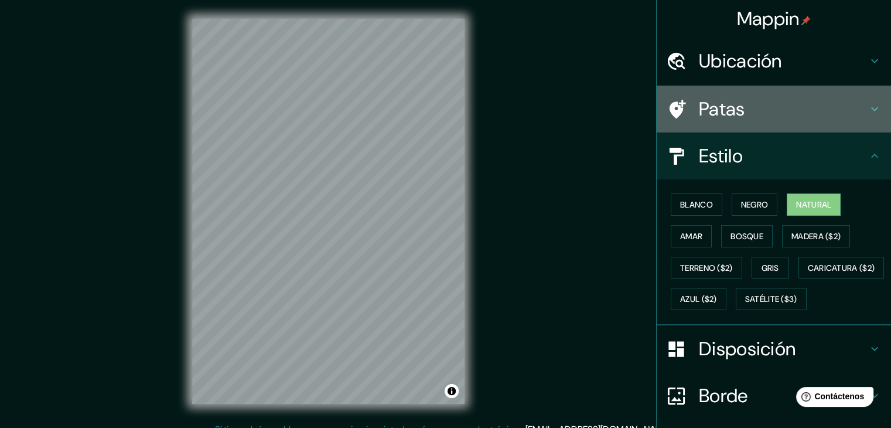
click at [868, 104] on icon at bounding box center [874, 109] width 14 height 14
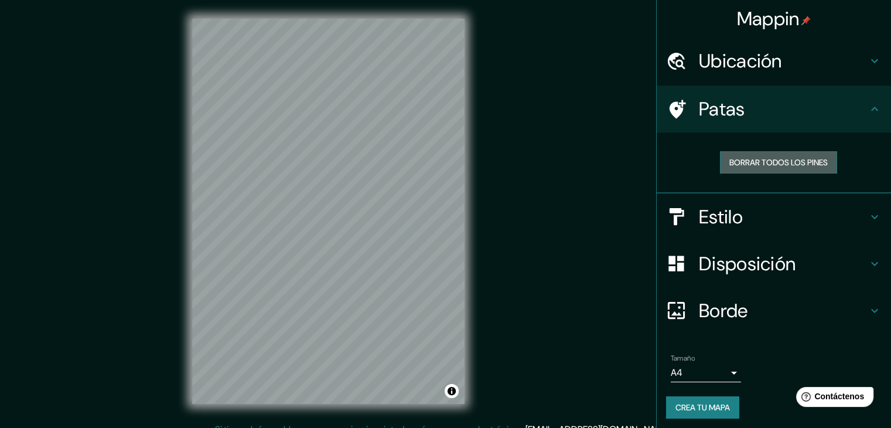
click at [787, 161] on font "Borrar todos los pines" at bounding box center [778, 162] width 98 height 11
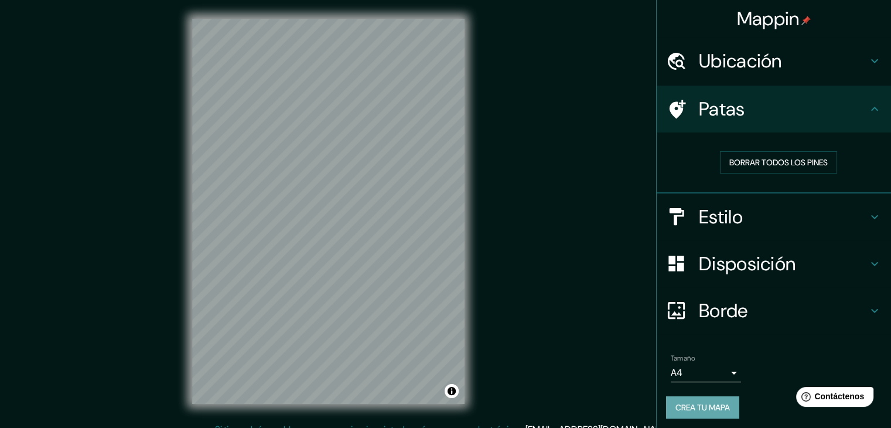
click at [697, 404] on font "Crea tu mapa" at bounding box center [702, 407] width 54 height 11
click at [701, 408] on font "Crea tu mapa" at bounding box center [702, 407] width 54 height 11
click at [701, 408] on div "Crea tu mapa" at bounding box center [774, 407] width 216 height 22
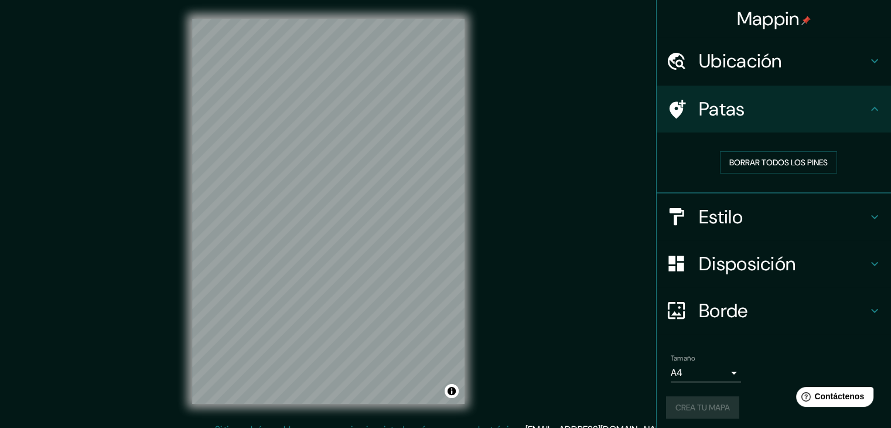
click at [701, 408] on div "Crea tu mapa" at bounding box center [774, 407] width 216 height 22
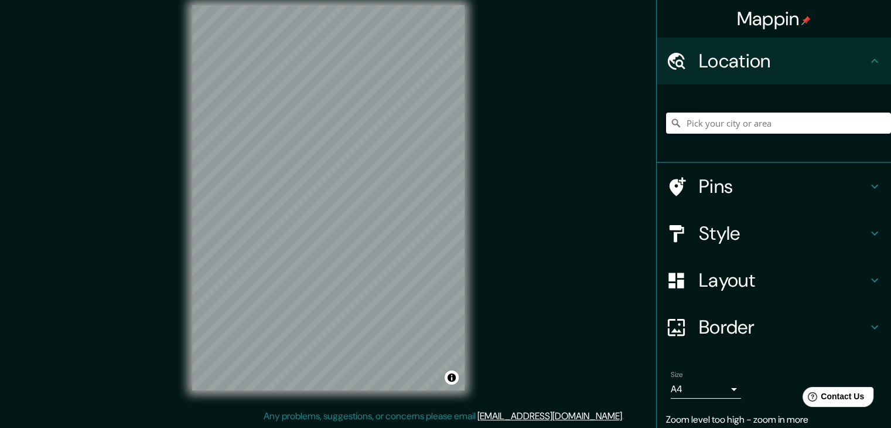
click at [715, 118] on input "Pick your city or area" at bounding box center [778, 122] width 225 height 21
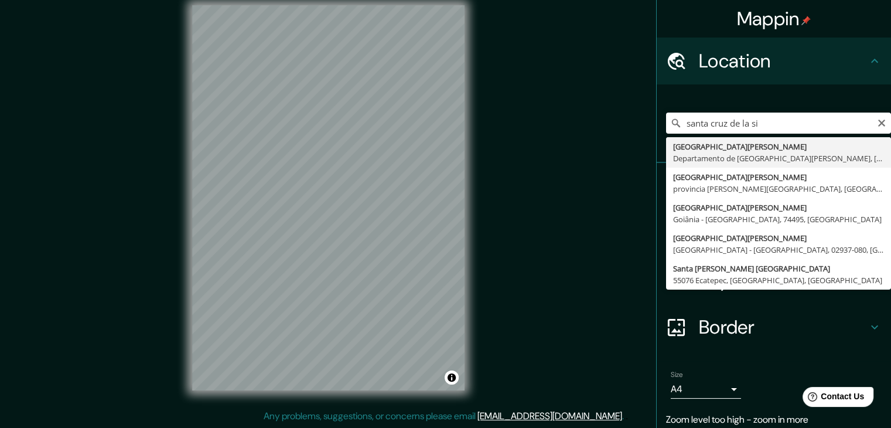
type input "[GEOGRAPHIC_DATA][PERSON_NAME], [GEOGRAPHIC_DATA][PERSON_NAME], [GEOGRAPHIC_DAT…"
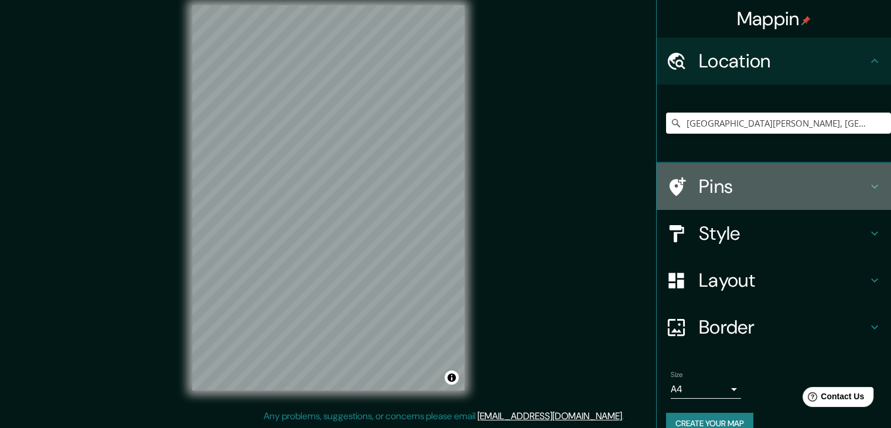
click at [813, 182] on h4 "Pins" at bounding box center [783, 186] width 169 height 23
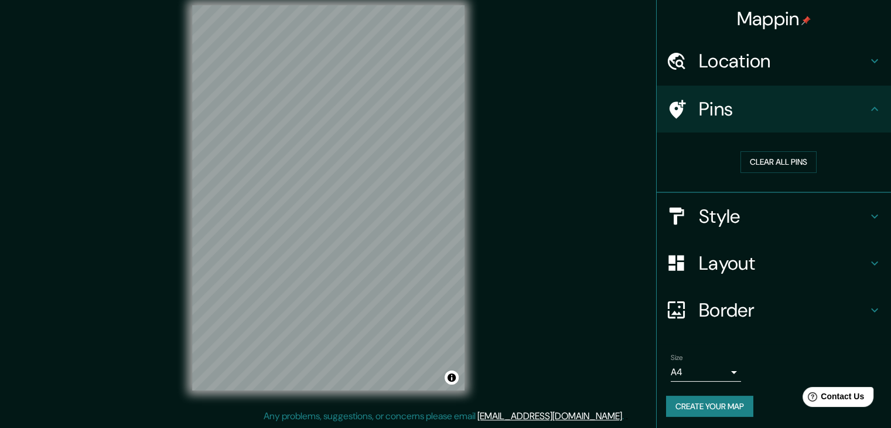
click at [857, 119] on h4 "Pins" at bounding box center [783, 108] width 169 height 23
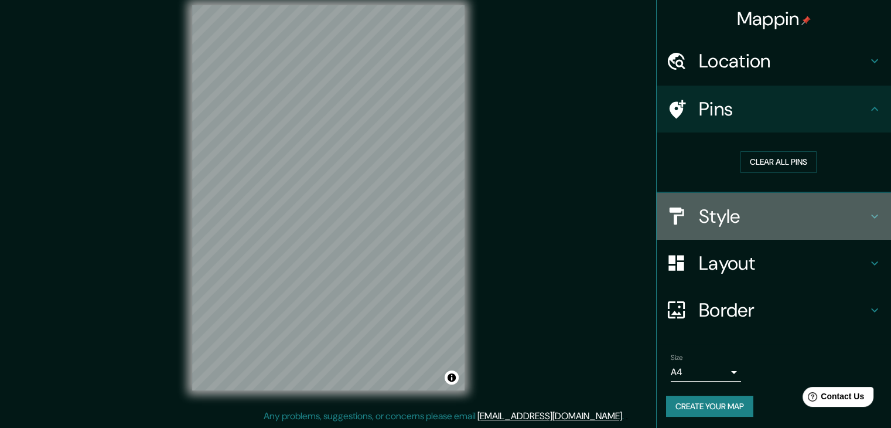
click at [862, 204] on div "Style" at bounding box center [774, 216] width 234 height 47
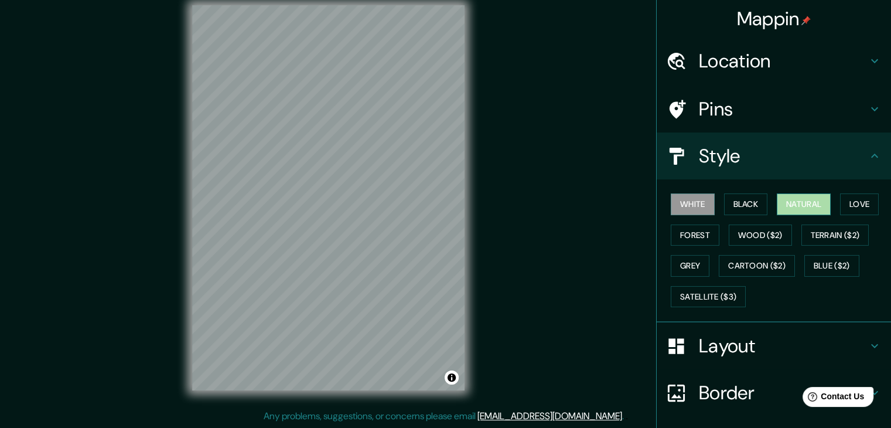
click at [807, 204] on button "Natural" at bounding box center [804, 204] width 54 height 22
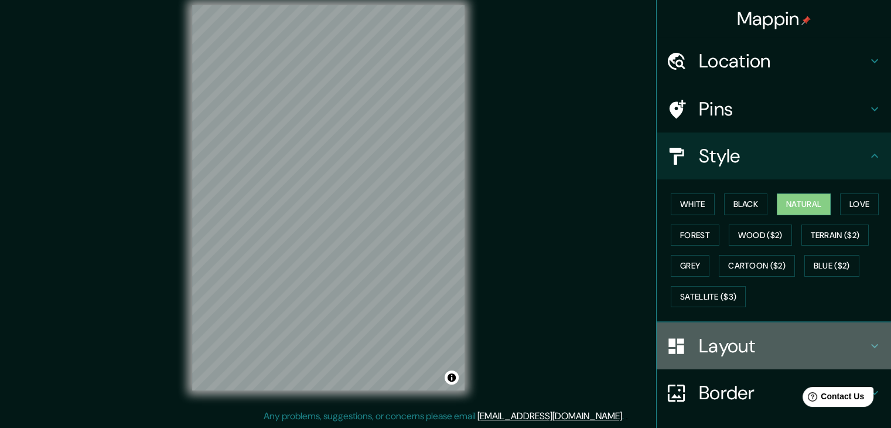
click at [716, 345] on h4 "Layout" at bounding box center [783, 345] width 169 height 23
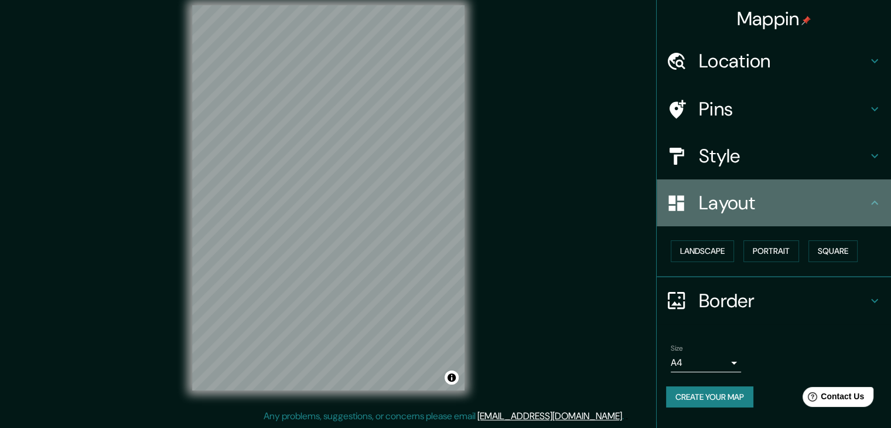
click at [792, 211] on h4 "Layout" at bounding box center [783, 202] width 169 height 23
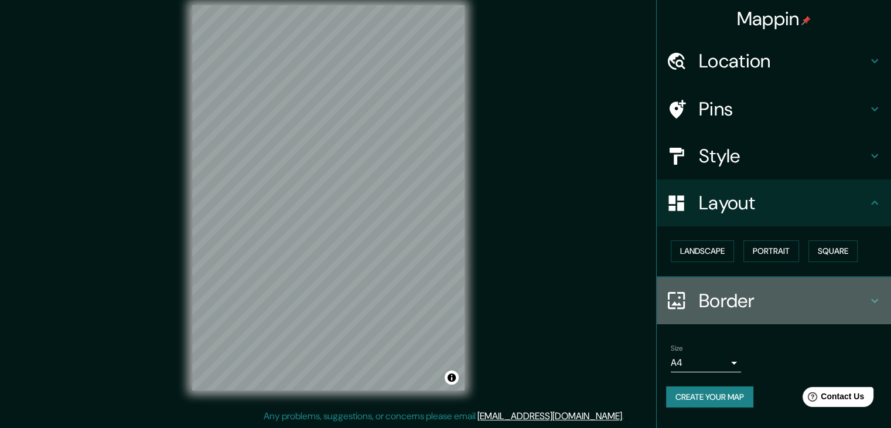
click at [731, 302] on h4 "Border" at bounding box center [783, 300] width 169 height 23
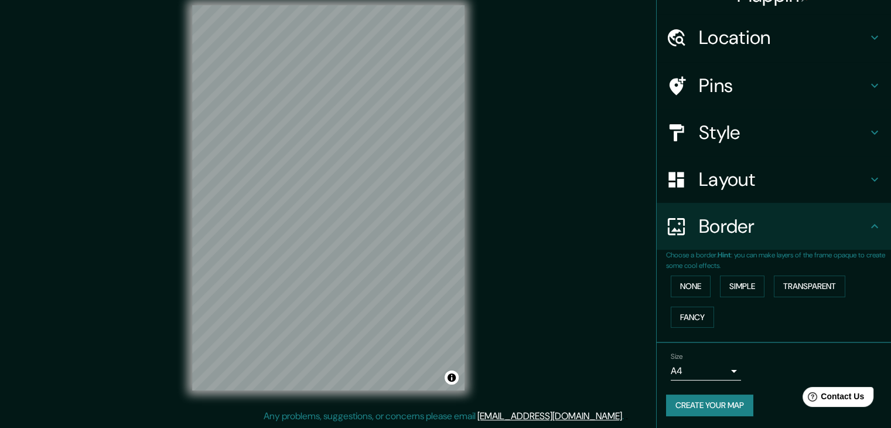
scroll to position [25, 0]
click at [680, 282] on button "None" at bounding box center [691, 285] width 40 height 22
click at [736, 401] on button "Create your map" at bounding box center [709, 404] width 87 height 22
